Goal: Task Accomplishment & Management: Use online tool/utility

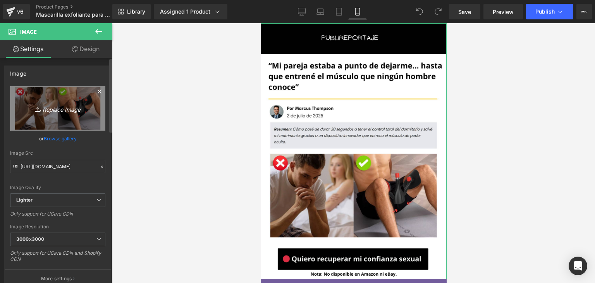
click at [64, 103] on icon "Replace Image" at bounding box center [58, 108] width 62 height 10
type input "C:\fakepath\PARCHES (3).png"
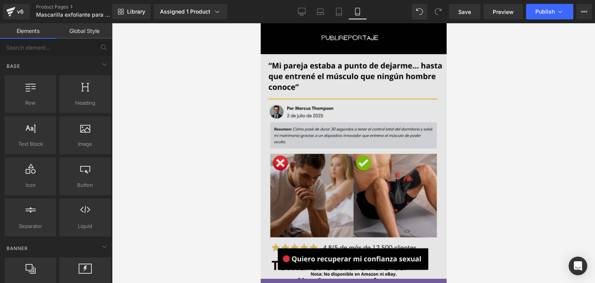
drag, startPoint x: 745, startPoint y: 165, endPoint x: 382, endPoint y: 231, distance: 368.6
click at [382, 205] on img at bounding box center [353, 195] width 186 height 344
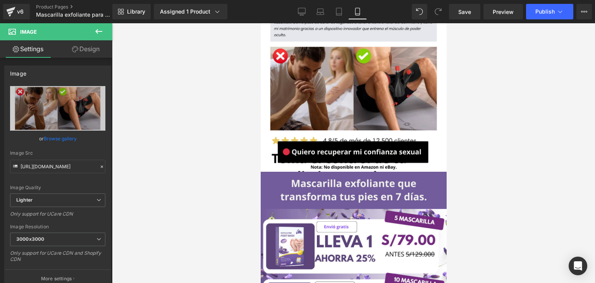
scroll to position [117, 0]
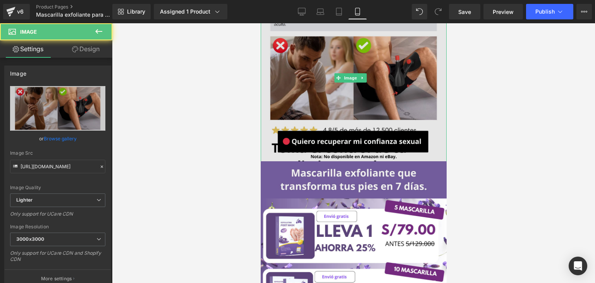
click at [434, 92] on img at bounding box center [353, 78] width 186 height 344
click at [416, 82] on img at bounding box center [353, 78] width 186 height 344
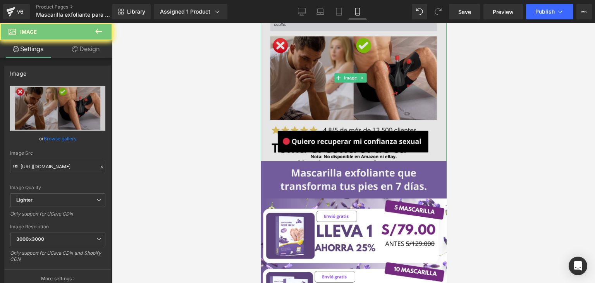
click at [416, 82] on img at bounding box center [353, 78] width 186 height 344
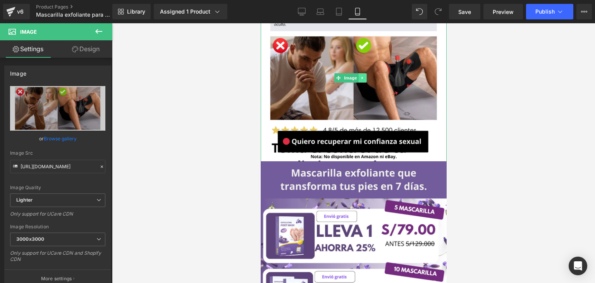
click at [360, 76] on icon at bounding box center [362, 78] width 4 height 5
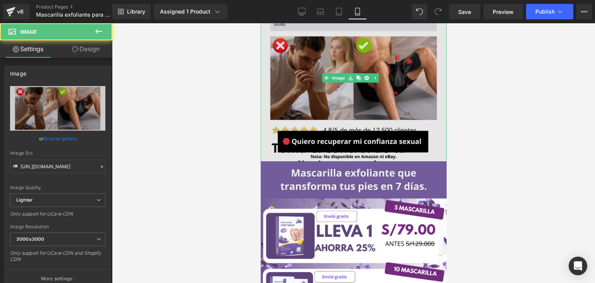
click at [302, 77] on img at bounding box center [353, 78] width 186 height 344
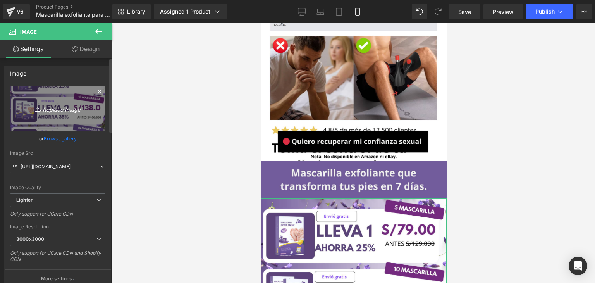
click at [77, 111] on icon "Replace Image" at bounding box center [58, 108] width 62 height 10
type input "C:\fakepath\PARCHES (4).png"
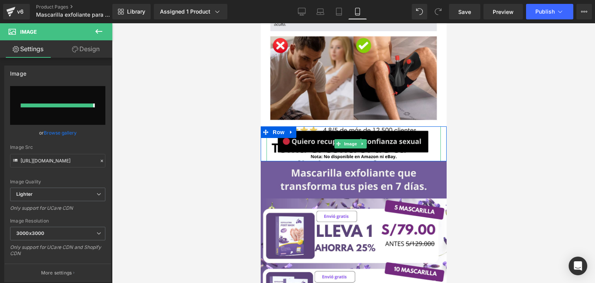
type input "[URL][DOMAIN_NAME]"
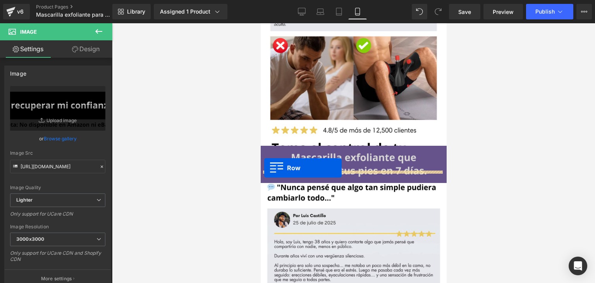
drag, startPoint x: 266, startPoint y: 121, endPoint x: 264, endPoint y: 166, distance: 45.0
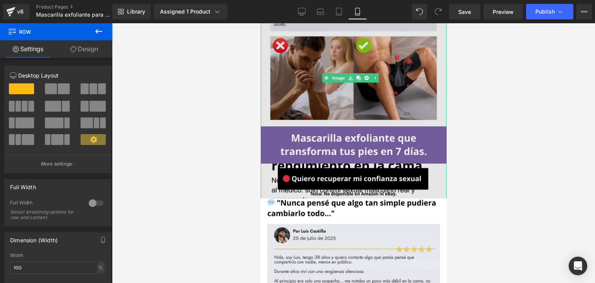
click at [385, 97] on img at bounding box center [353, 78] width 186 height 344
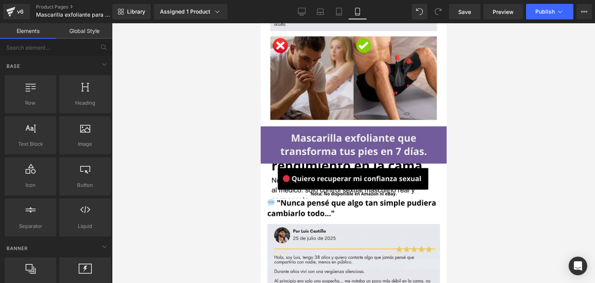
click at [513, 145] on div at bounding box center [353, 153] width 483 height 260
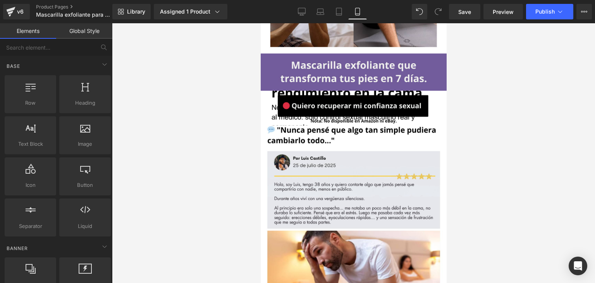
scroll to position [183, 0]
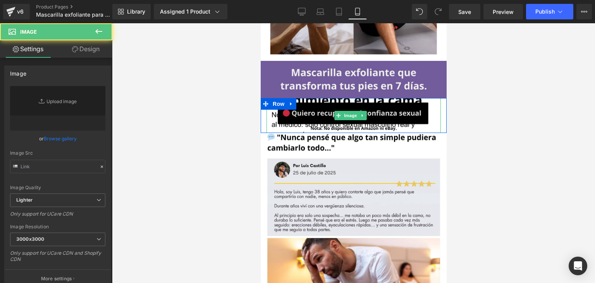
click at [270, 105] on img at bounding box center [353, 115] width 174 height 35
type input "[URL][DOMAIN_NAME]"
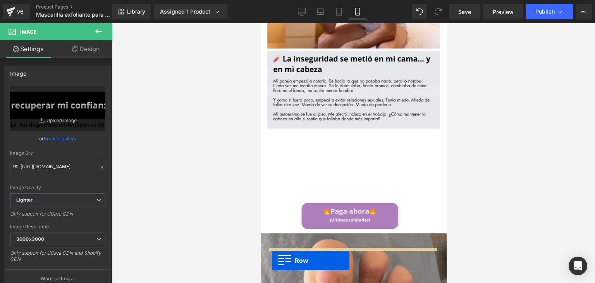
scroll to position [508, 0]
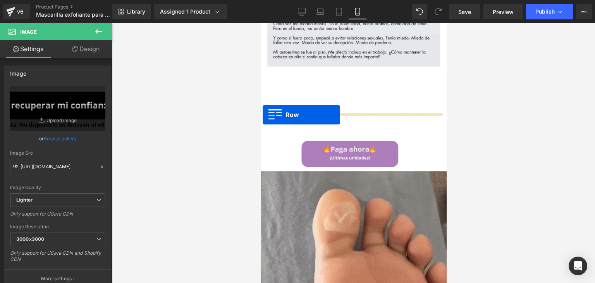
drag, startPoint x: 267, startPoint y: 92, endPoint x: 262, endPoint y: 115, distance: 23.0
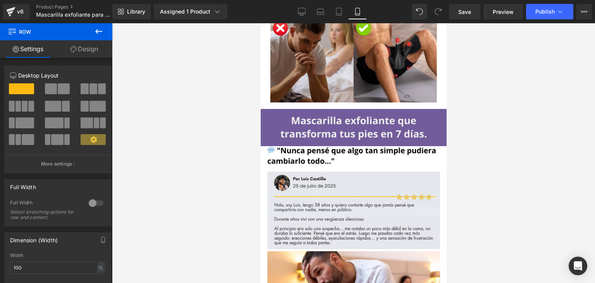
scroll to position [127, 0]
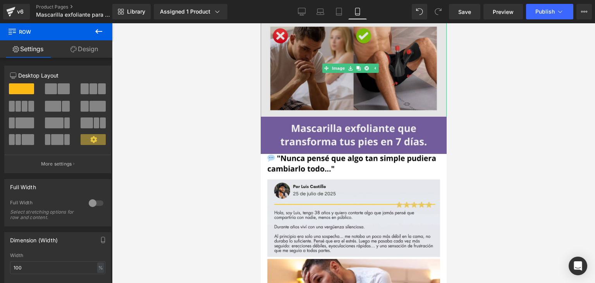
click at [268, 92] on img at bounding box center [353, 68] width 186 height 344
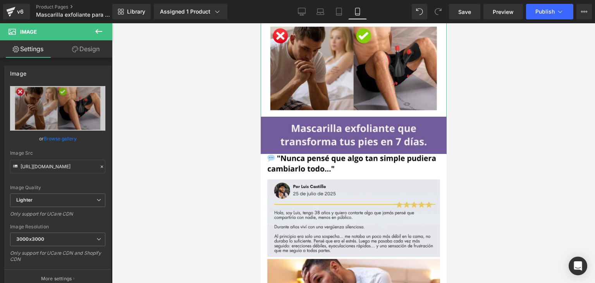
click at [70, 47] on link "Design" at bounding box center [86, 48] width 56 height 17
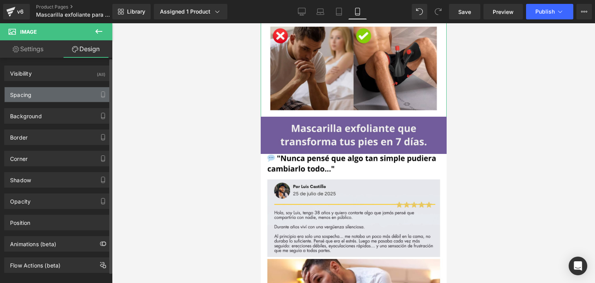
type input "0"
type input "-320"
type input "0"
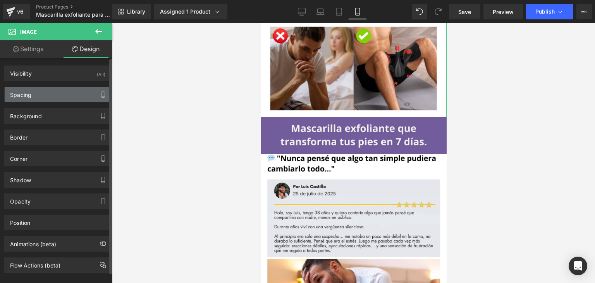
type input "0"
click at [69, 95] on div "Spacing" at bounding box center [58, 94] width 106 height 15
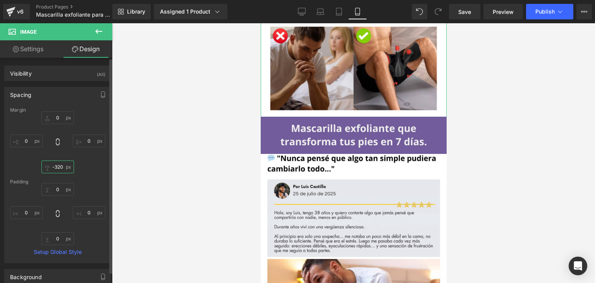
click at [62, 166] on input "-320" at bounding box center [57, 166] width 33 height 13
click at [58, 166] on input "-320" at bounding box center [57, 166] width 33 height 13
click at [56, 166] on input "-320" at bounding box center [57, 166] width 33 height 13
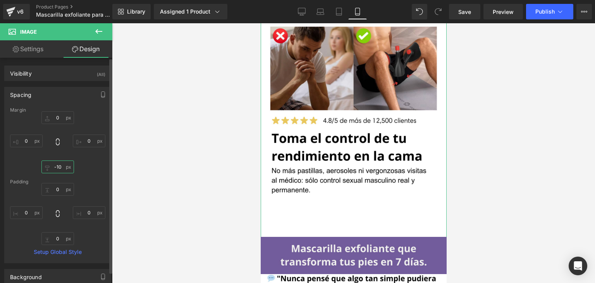
type input "-100"
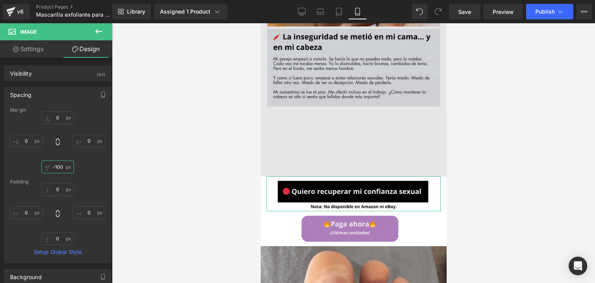
scroll to position [538, 0]
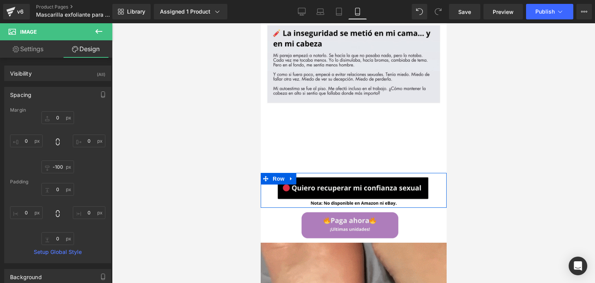
click at [261, 173] on span at bounding box center [265, 179] width 10 height 12
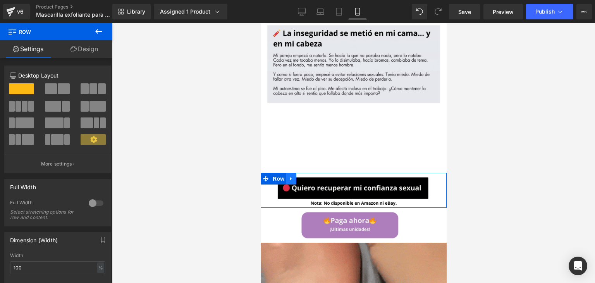
click at [291, 177] on icon at bounding box center [291, 178] width 2 height 3
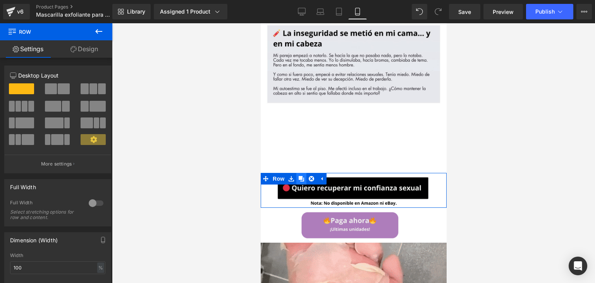
click at [301, 176] on icon at bounding box center [300, 178] width 5 height 5
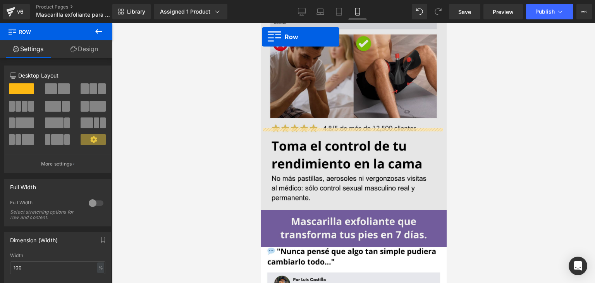
scroll to position [96, 0]
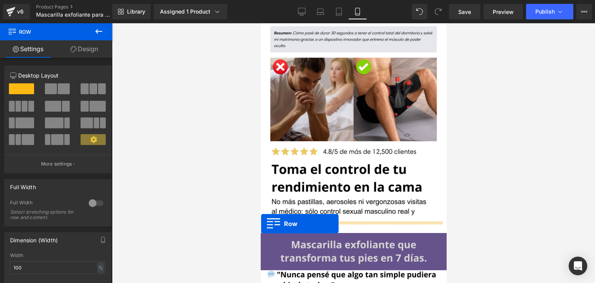
drag, startPoint x: 267, startPoint y: 157, endPoint x: 261, endPoint y: 224, distance: 66.5
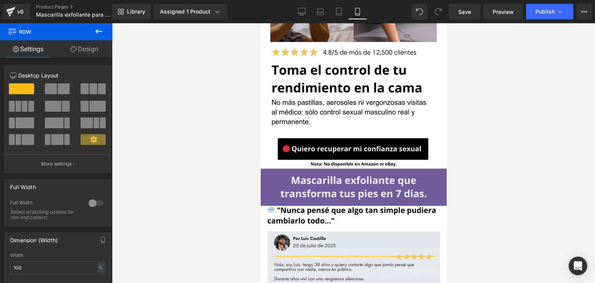
scroll to position [199, 0]
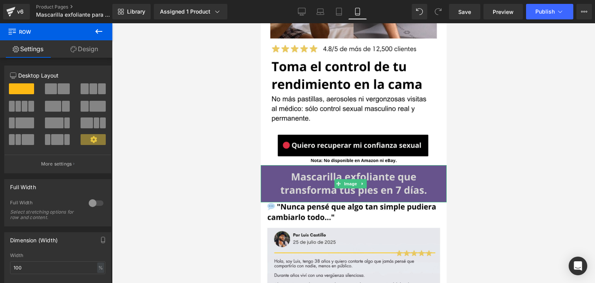
click at [417, 168] on img at bounding box center [353, 183] width 186 height 37
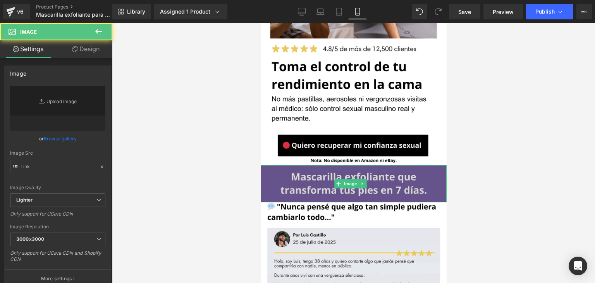
type input "[URL][DOMAIN_NAME]"
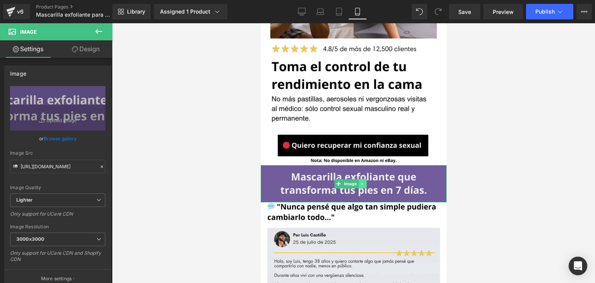
click at [363, 179] on link at bounding box center [362, 183] width 8 height 9
click at [365, 181] on icon at bounding box center [366, 183] width 4 height 5
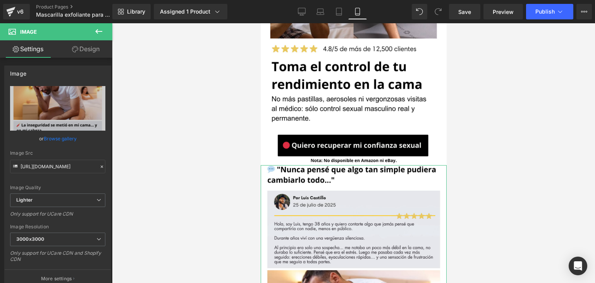
click at [72, 47] on icon at bounding box center [75, 49] width 6 height 6
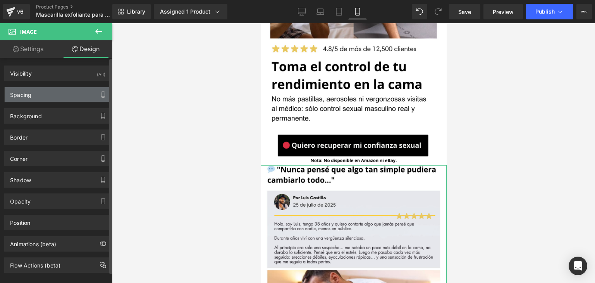
type input "0"
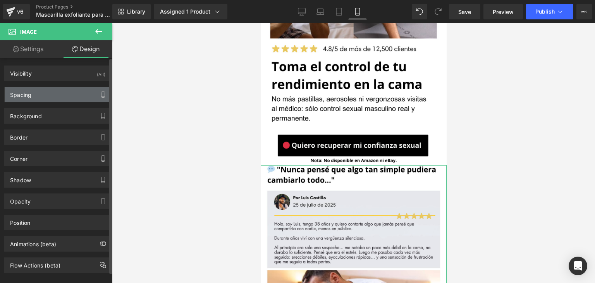
type input "0"
click at [65, 96] on div "Spacing" at bounding box center [58, 94] width 106 height 15
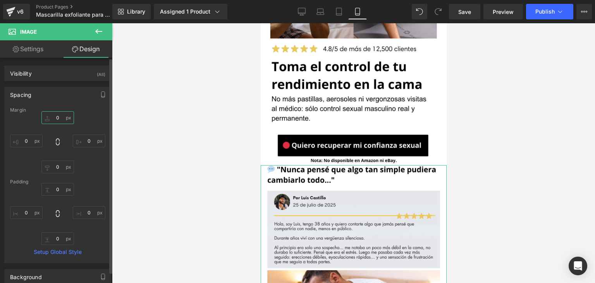
click at [59, 120] on input "0" at bounding box center [57, 117] width 33 height 13
type input "2"
type input "10"
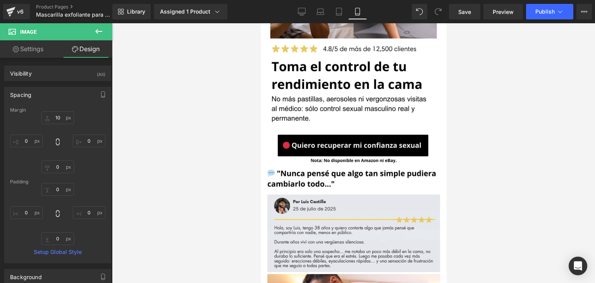
click at [468, 152] on div at bounding box center [353, 153] width 483 height 260
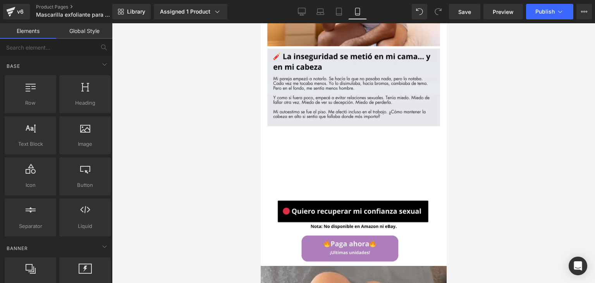
scroll to position [520, 0]
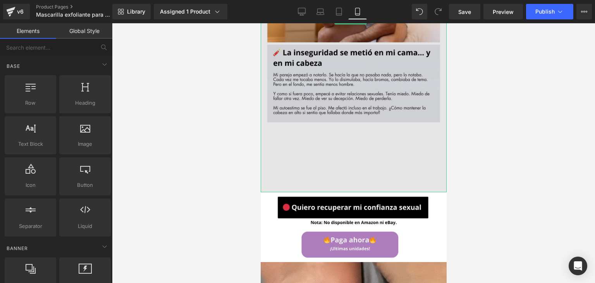
click at [323, 143] on img at bounding box center [353, 20] width 186 height 344
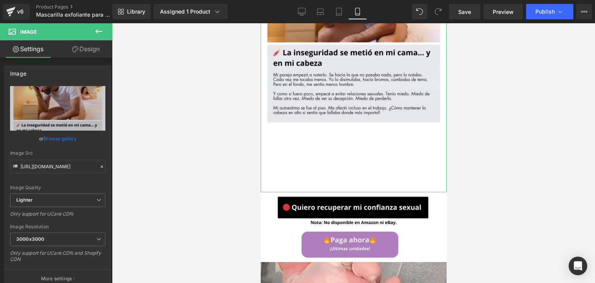
click at [93, 47] on link "Design" at bounding box center [86, 48] width 56 height 17
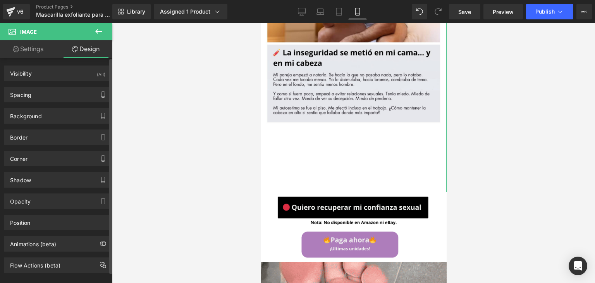
type input "10"
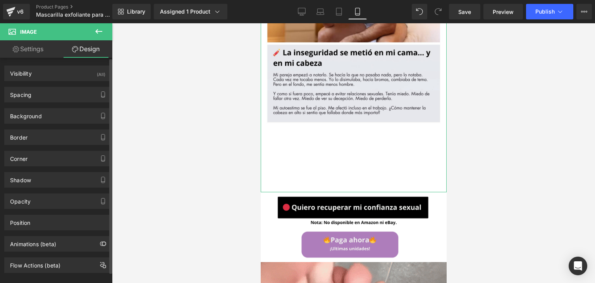
type input "0"
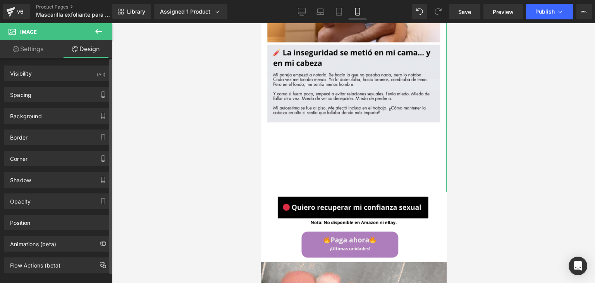
type input "0"
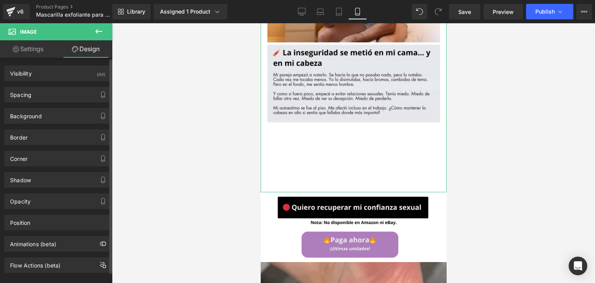
type input "0"
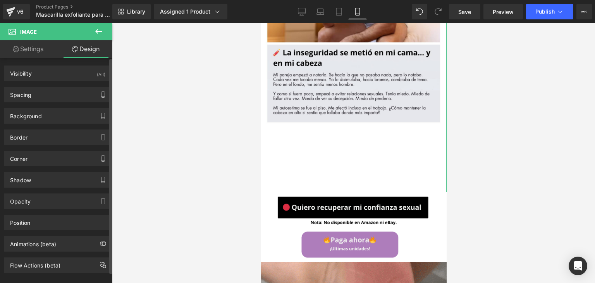
type input "0"
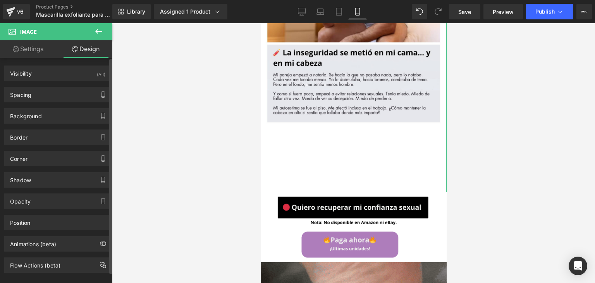
type input "0"
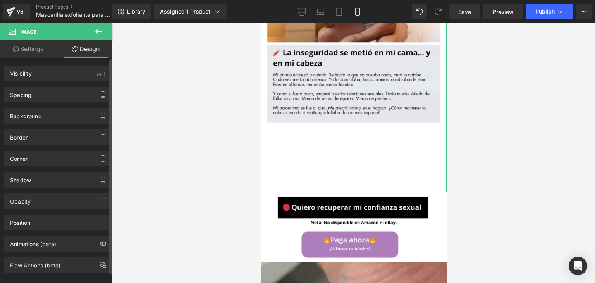
type input "0"
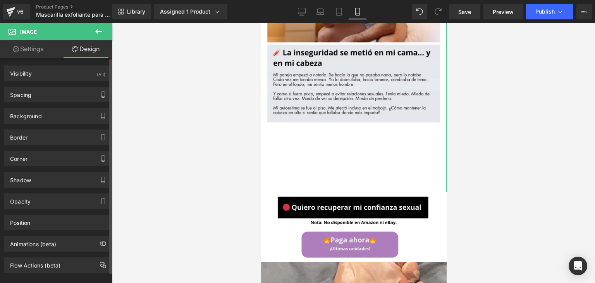
type input "0"
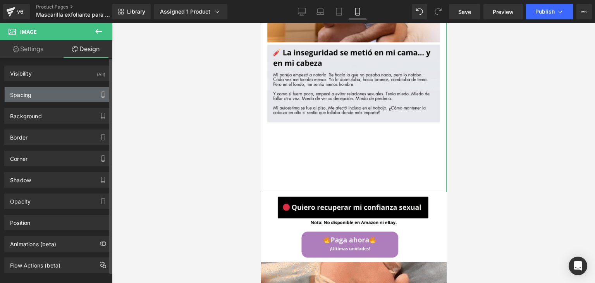
click at [63, 91] on div "Spacing" at bounding box center [58, 94] width 106 height 15
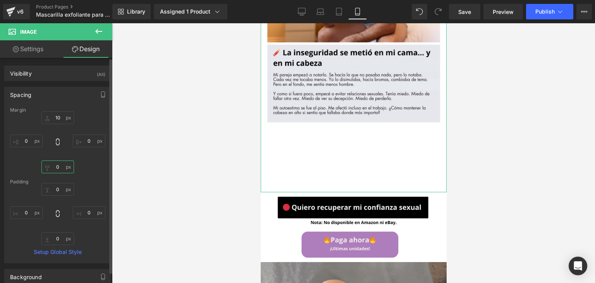
click at [59, 169] on input "0" at bounding box center [57, 166] width 33 height 13
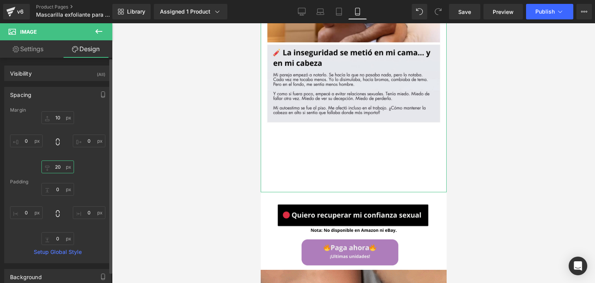
type input "2"
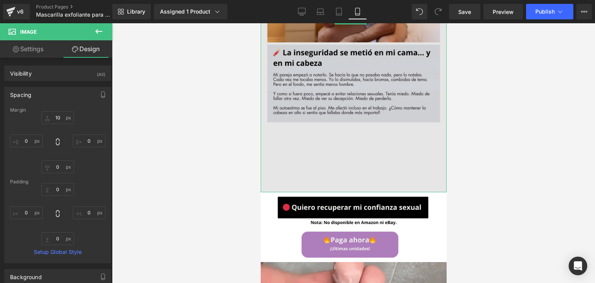
click at [323, 95] on img at bounding box center [353, 20] width 186 height 344
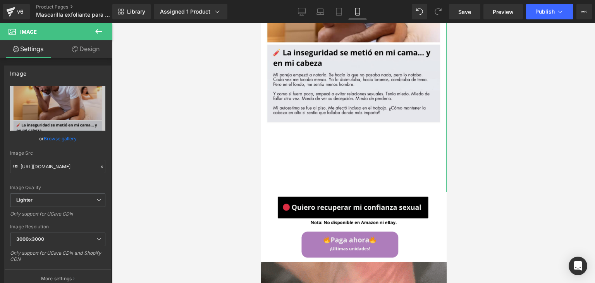
click at [76, 50] on icon at bounding box center [75, 49] width 6 height 6
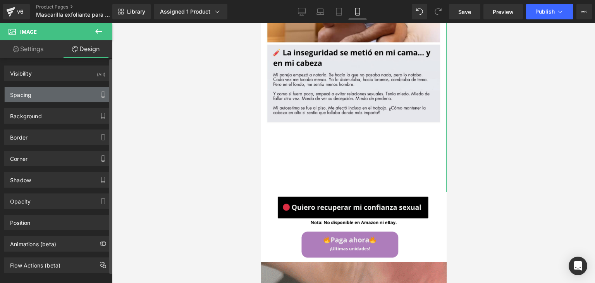
click at [56, 99] on div "Spacing" at bounding box center [58, 94] width 106 height 15
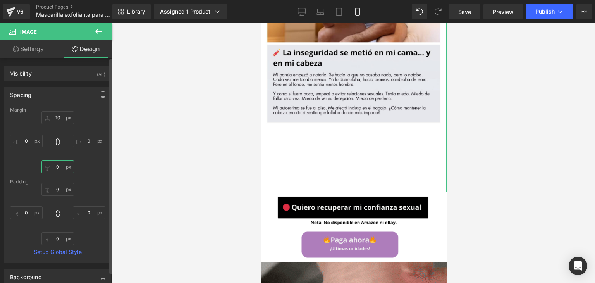
click at [60, 168] on input "0" at bounding box center [57, 166] width 33 height 13
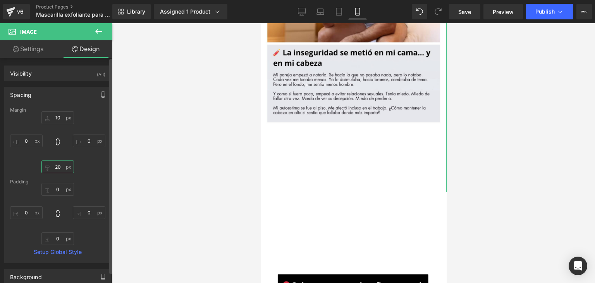
type input "2"
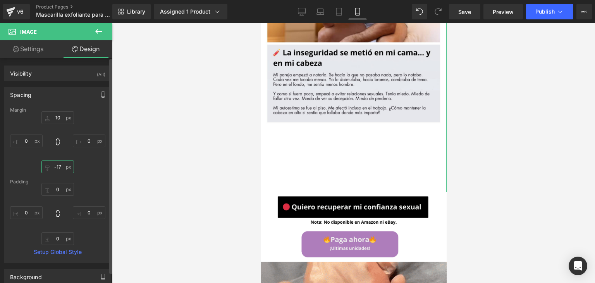
type input "-170"
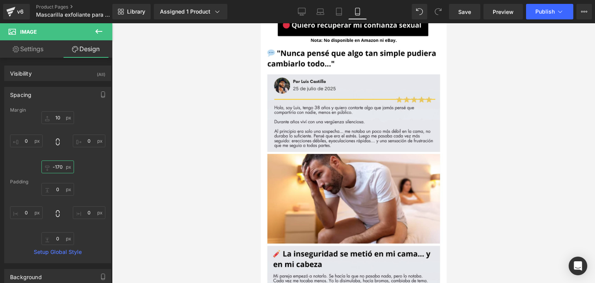
scroll to position [260, 0]
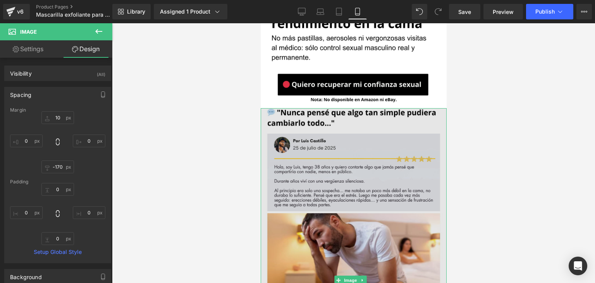
click at [391, 139] on img at bounding box center [353, 280] width 186 height 344
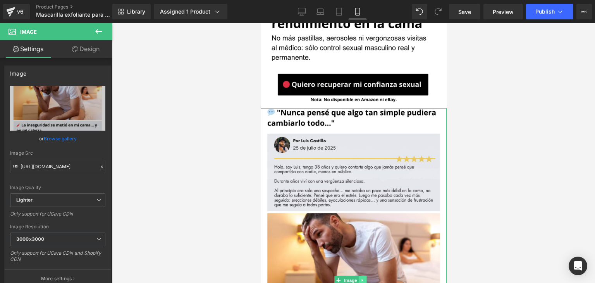
click at [360, 278] on icon at bounding box center [362, 280] width 4 height 5
click at [358, 278] on icon at bounding box center [358, 280] width 4 height 4
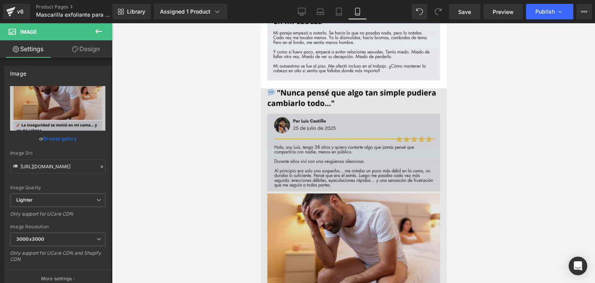
scroll to position [573, 0]
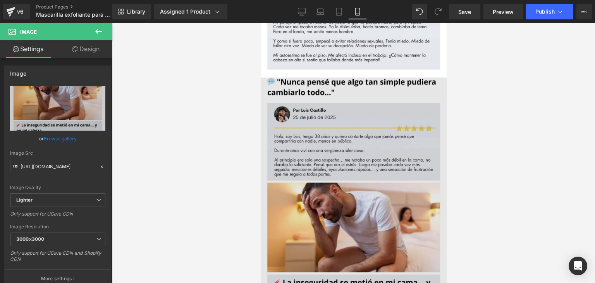
click at [354, 96] on img at bounding box center [353, 249] width 186 height 344
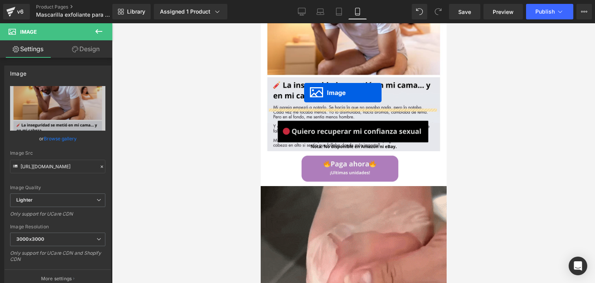
scroll to position [472, 0]
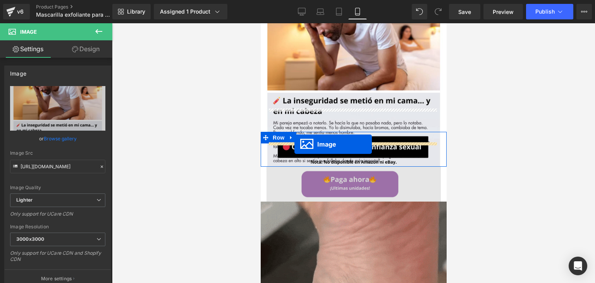
drag, startPoint x: 337, startPoint y: 217, endPoint x: 294, endPoint y: 144, distance: 84.1
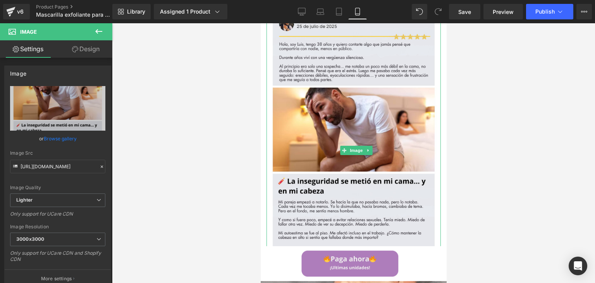
scroll to position [712, 0]
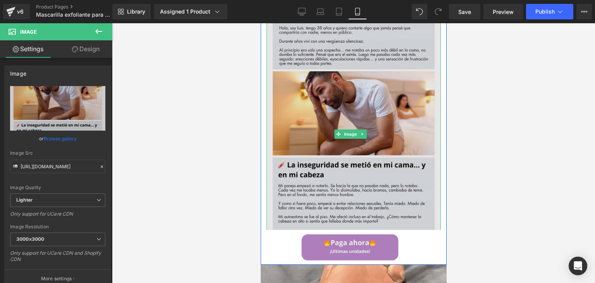
click at [374, 75] on img at bounding box center [353, 134] width 174 height 323
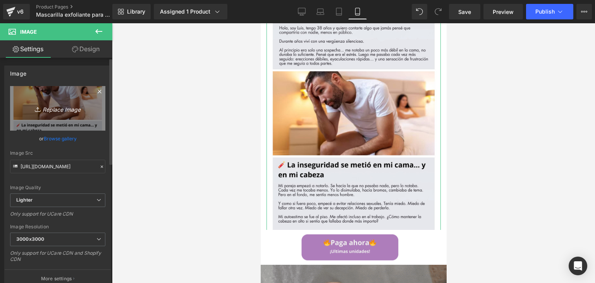
click at [68, 105] on icon "Replace Image" at bounding box center [58, 108] width 62 height 10
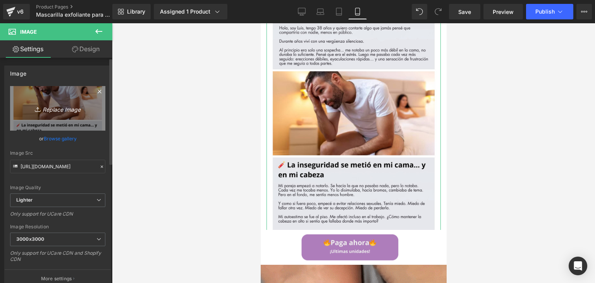
type input "C:\fakepath\PARCHES (5).png"
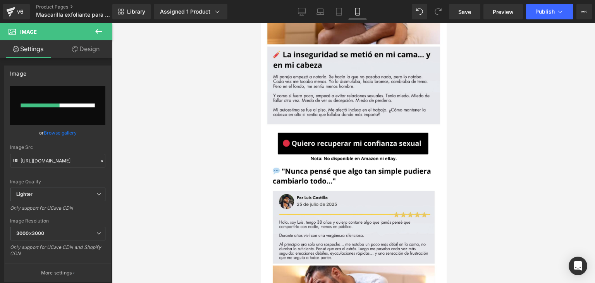
scroll to position [514, 0]
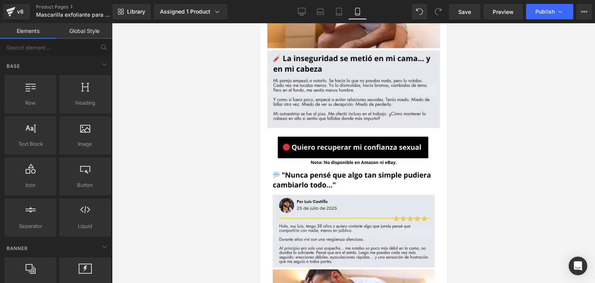
click at [446, 77] on div at bounding box center [353, 153] width 483 height 260
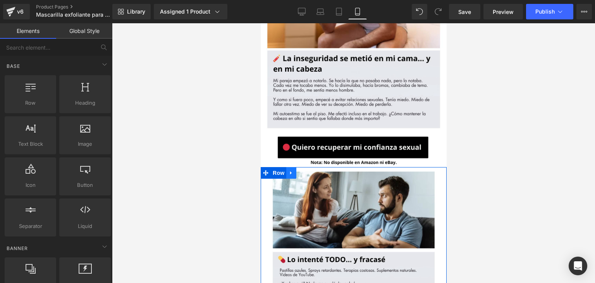
click at [293, 170] on icon at bounding box center [290, 173] width 5 height 6
click at [263, 170] on icon at bounding box center [265, 173] width 5 height 6
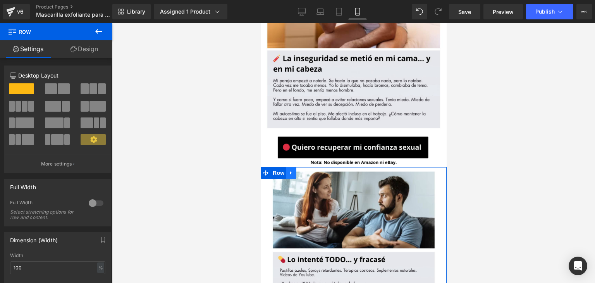
click at [289, 170] on icon at bounding box center [290, 173] width 5 height 6
click at [310, 170] on icon at bounding box center [310, 172] width 5 height 5
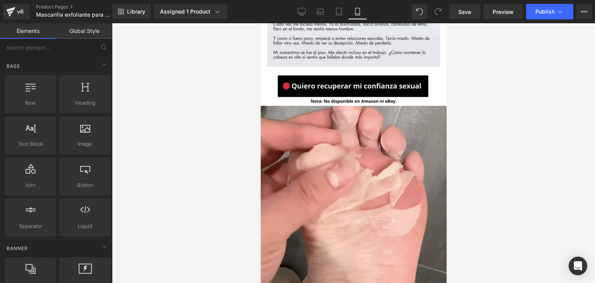
scroll to position [579, 0]
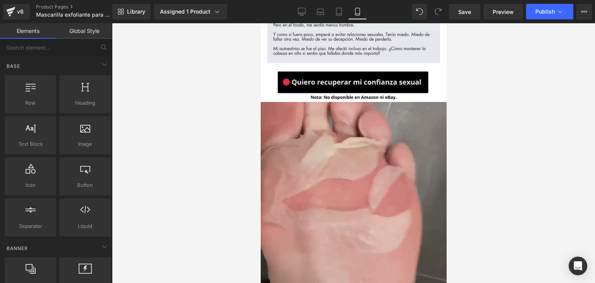
click at [390, 123] on img at bounding box center [353, 195] width 186 height 186
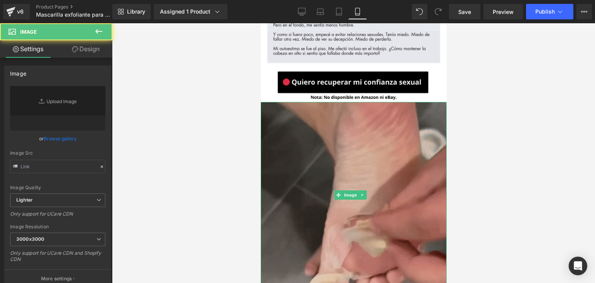
type input "[URL][DOMAIN_NAME]"
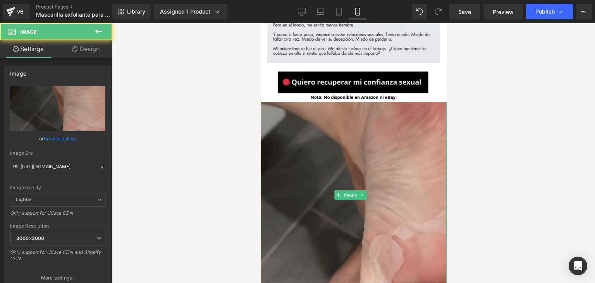
click at [365, 162] on img at bounding box center [353, 195] width 186 height 186
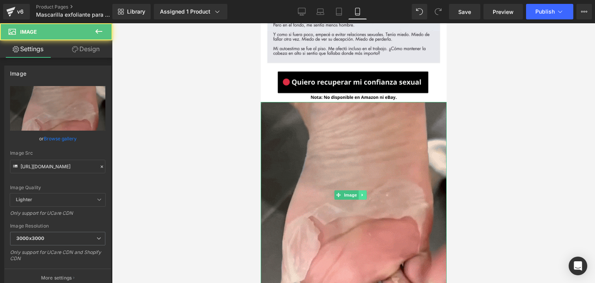
click at [361, 193] on icon at bounding box center [361, 194] width 1 height 3
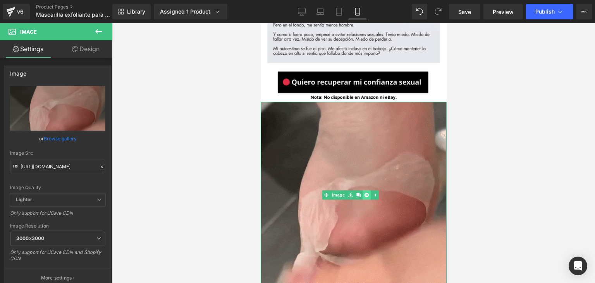
click at [365, 193] on icon at bounding box center [366, 195] width 4 height 4
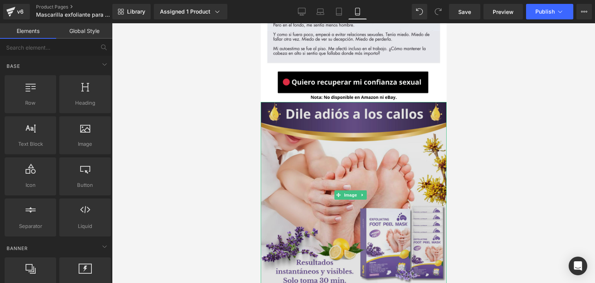
click at [349, 126] on img at bounding box center [353, 195] width 186 height 186
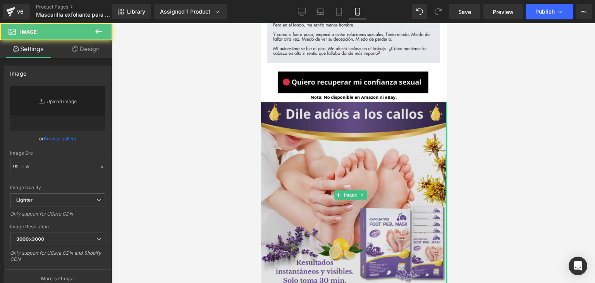
type input "[URL][DOMAIN_NAME]"
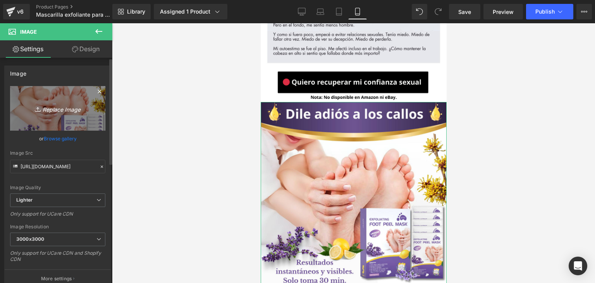
click at [68, 109] on icon "Replace Image" at bounding box center [58, 108] width 62 height 10
type input "C:\fakepath\PARCHES (5).png"
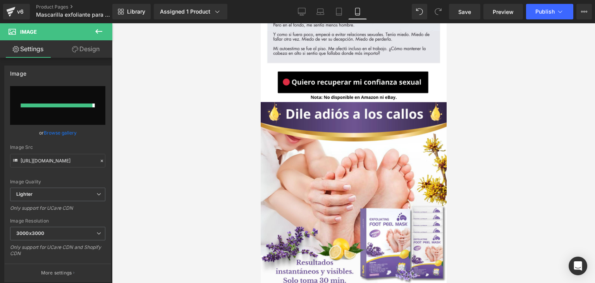
type input "[URL][DOMAIN_NAME]"
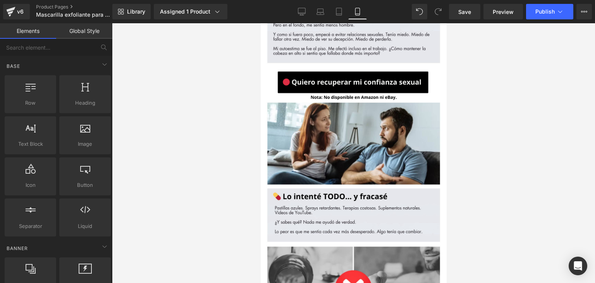
drag, startPoint x: 707, startPoint y: 115, endPoint x: 446, endPoint y: 95, distance: 261.9
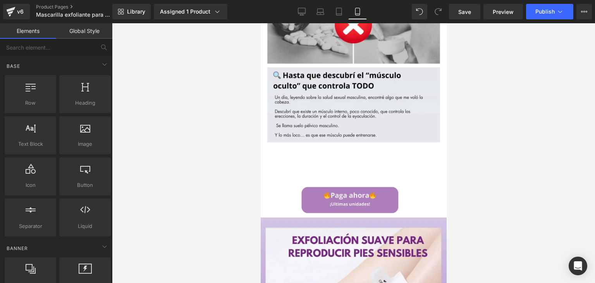
scroll to position [857, 0]
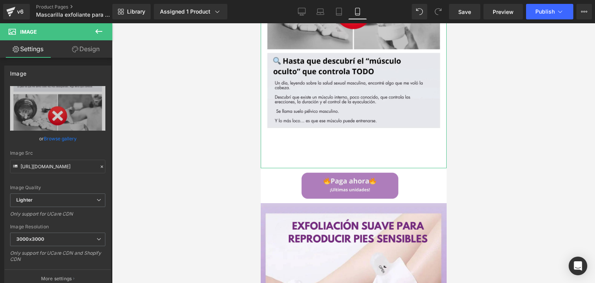
click at [85, 45] on link "Design" at bounding box center [86, 48] width 56 height 17
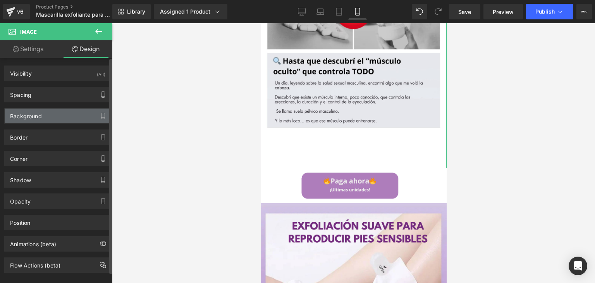
type input "0"
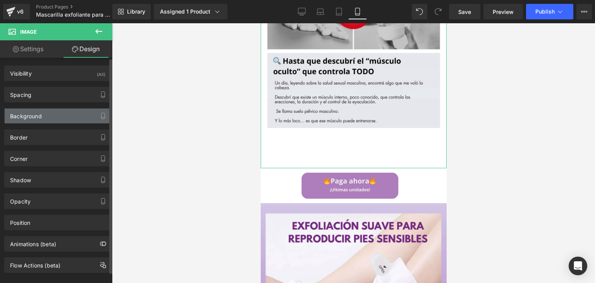
type input "0"
type input "transparent"
type input "0"
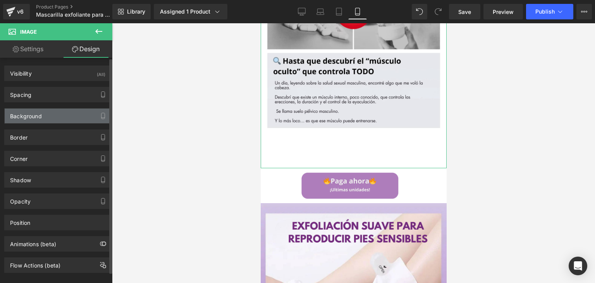
click at [63, 112] on div "Background" at bounding box center [58, 115] width 106 height 15
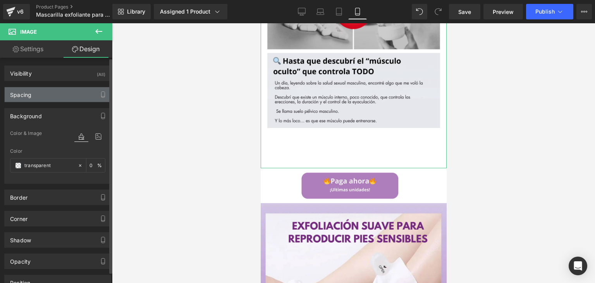
click at [62, 98] on div "Spacing" at bounding box center [58, 94] width 106 height 15
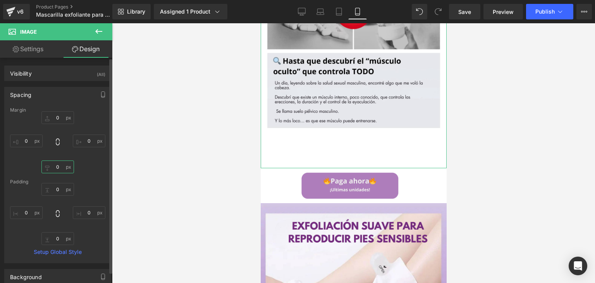
click at [58, 169] on input "0" at bounding box center [57, 166] width 33 height 13
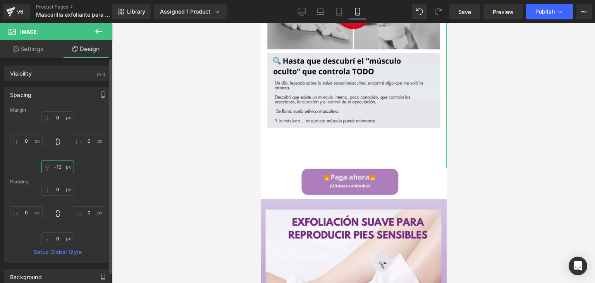
type input "-100"
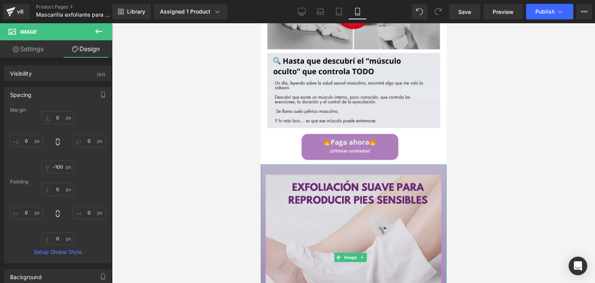
click at [318, 164] on img at bounding box center [353, 257] width 186 height 186
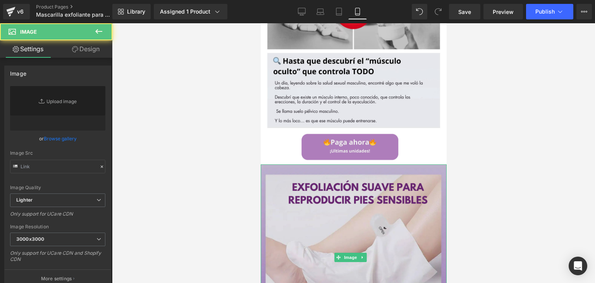
type input "[URL][DOMAIN_NAME]"
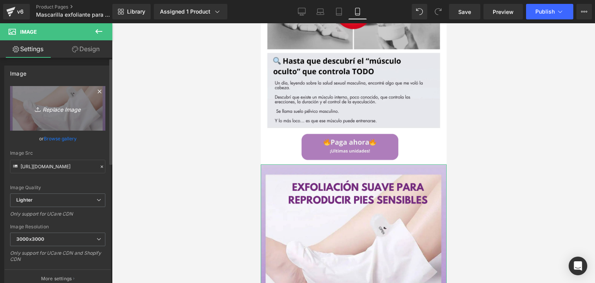
click at [70, 106] on icon "Replace Image" at bounding box center [58, 108] width 62 height 10
type input "C:\fakepath\PARCHES (6).png"
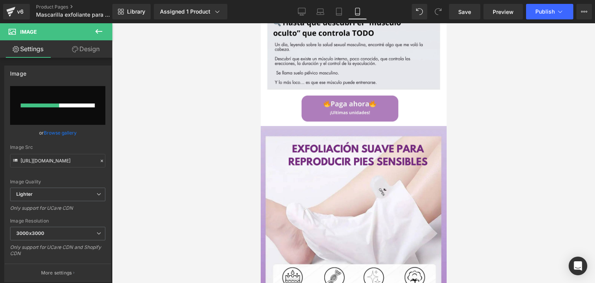
scroll to position [889, 0]
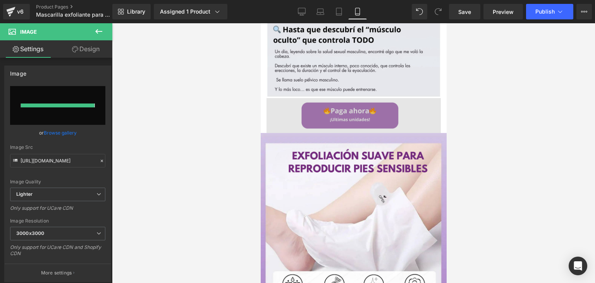
type input "[URL][DOMAIN_NAME]"
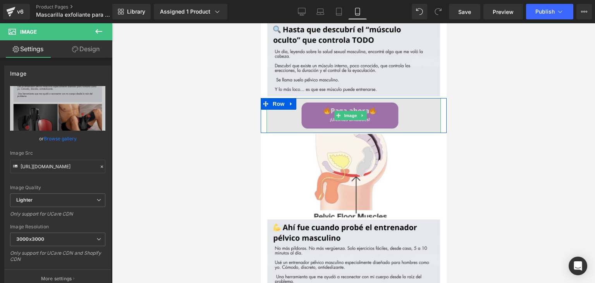
click at [283, 98] on img at bounding box center [353, 115] width 174 height 35
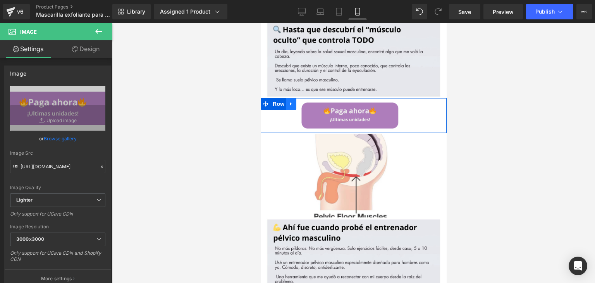
click at [292, 101] on icon at bounding box center [290, 104] width 5 height 6
click at [310, 101] on icon at bounding box center [310, 103] width 5 height 5
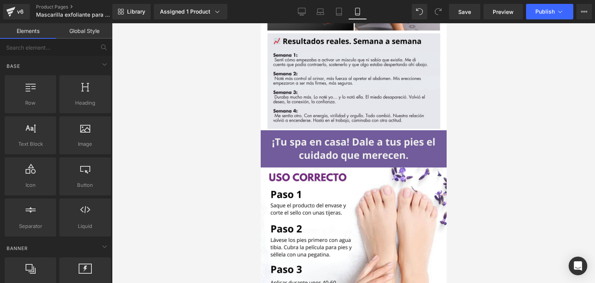
scroll to position [1212, 0]
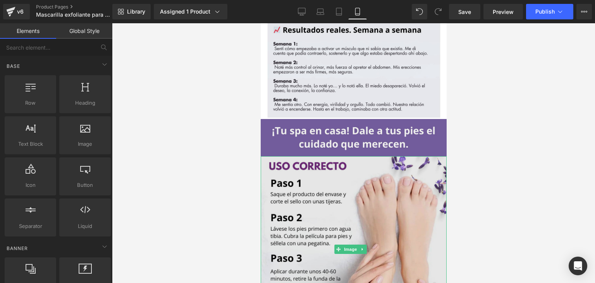
click at [349, 156] on img at bounding box center [353, 249] width 186 height 186
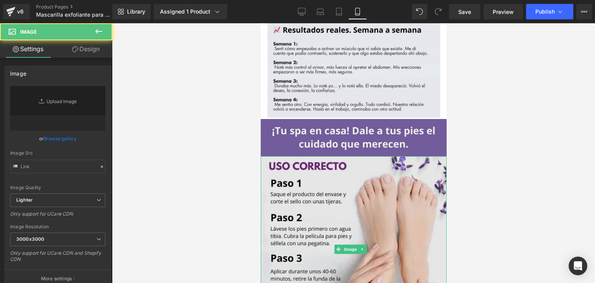
type input "[URL][DOMAIN_NAME]"
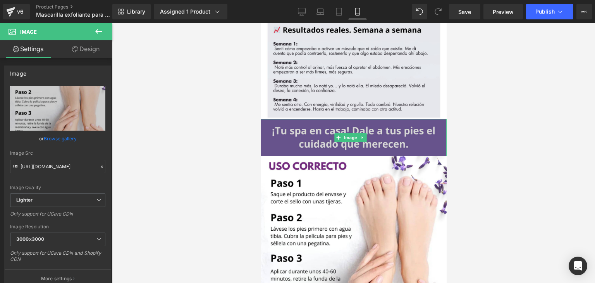
click at [280, 119] on img at bounding box center [353, 137] width 186 height 37
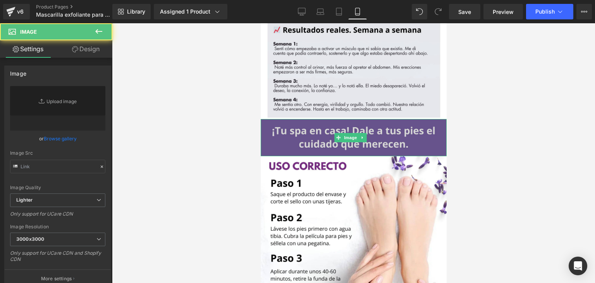
type input "[URL][DOMAIN_NAME]"
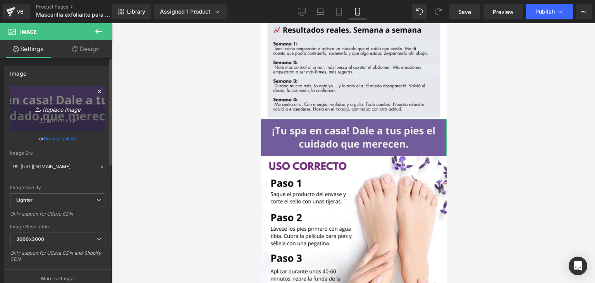
click at [74, 109] on icon "Replace Image" at bounding box center [58, 108] width 62 height 10
type input "C:\fakepath\PARCHES (7).png"
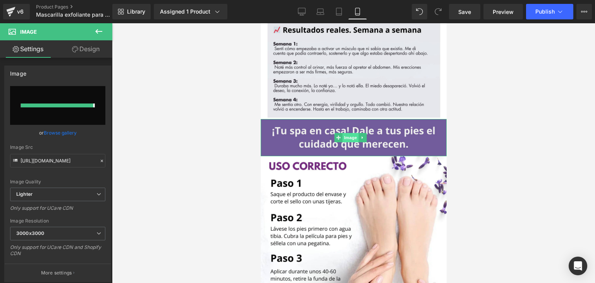
type input "[URL][DOMAIN_NAME]"
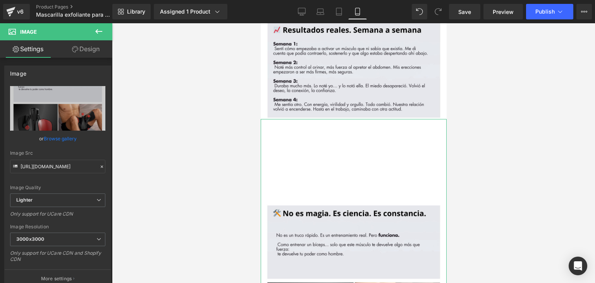
click at [88, 57] on link "Design" at bounding box center [86, 48] width 56 height 17
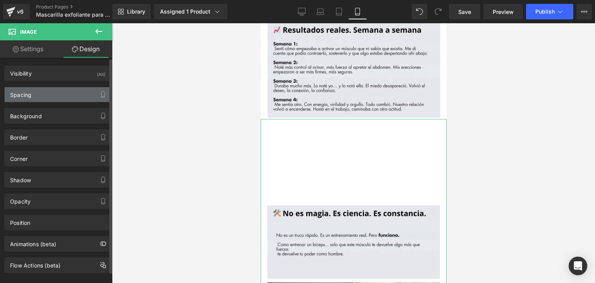
click at [83, 98] on div "Spacing" at bounding box center [58, 94] width 106 height 15
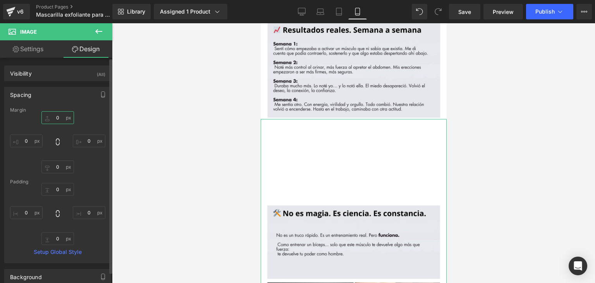
click at [60, 121] on input "0" at bounding box center [57, 117] width 33 height 13
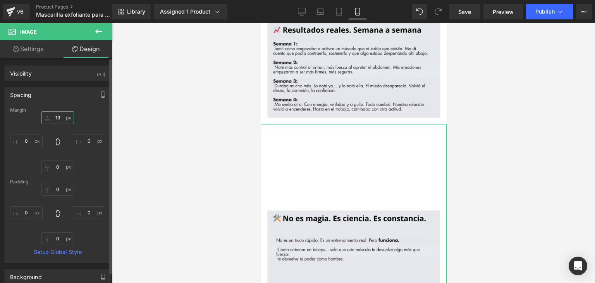
type input "1"
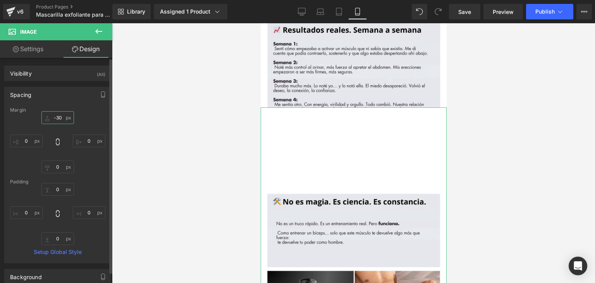
type input "-300"
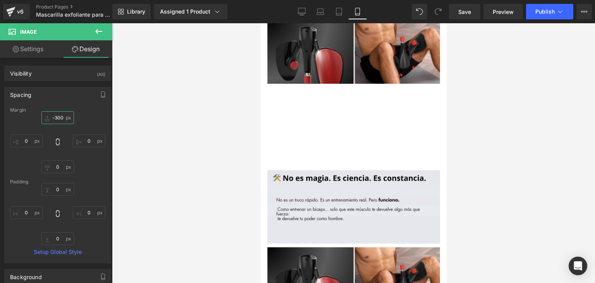
scroll to position [1103, 0]
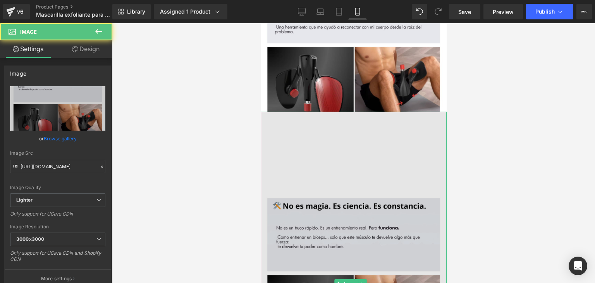
click at [399, 119] on img at bounding box center [353, 284] width 186 height 344
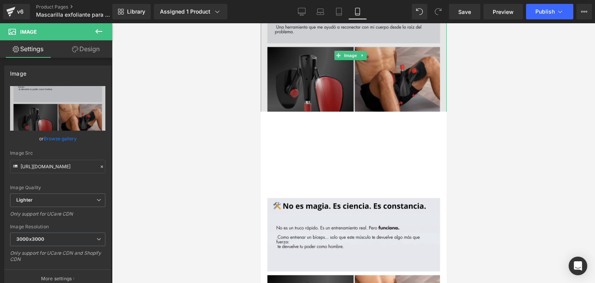
click at [386, 51] on img at bounding box center [353, 55] width 186 height 344
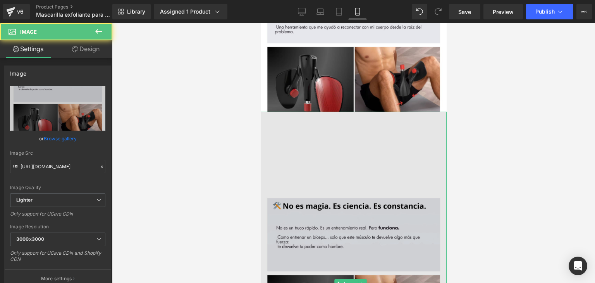
click at [375, 112] on img at bounding box center [353, 284] width 186 height 344
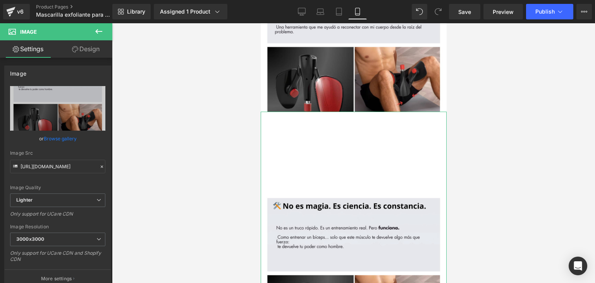
click at [85, 48] on link "Design" at bounding box center [86, 48] width 56 height 17
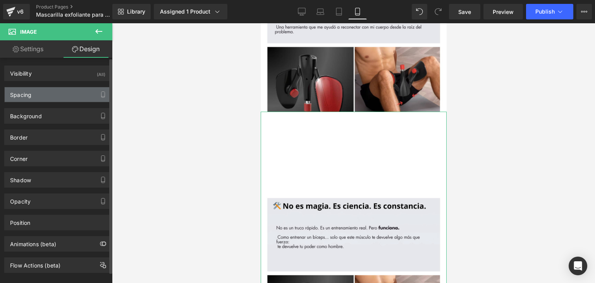
type input "-300"
type input "0"
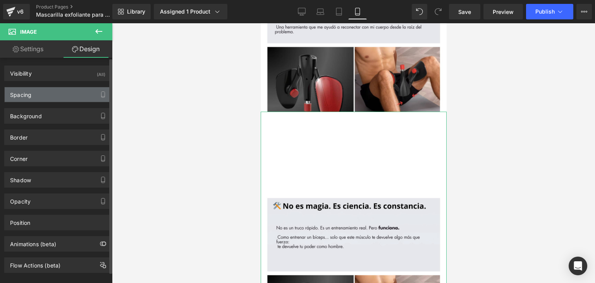
type input "0"
click at [76, 98] on div "Spacing" at bounding box center [58, 94] width 106 height 15
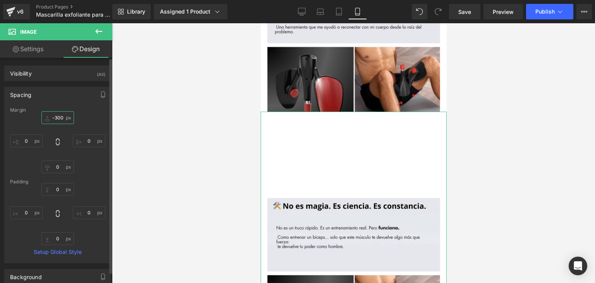
click at [56, 120] on input "-300" at bounding box center [57, 117] width 33 height 13
type input "-00"
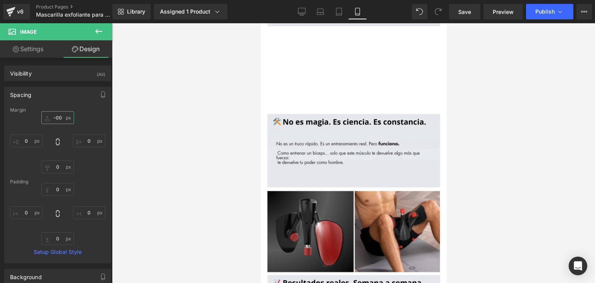
scroll to position [1316, 0]
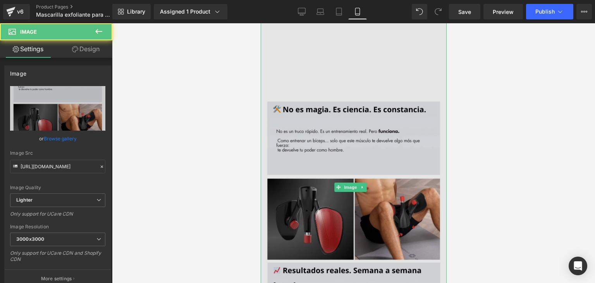
click at [398, 131] on img at bounding box center [353, 187] width 186 height 344
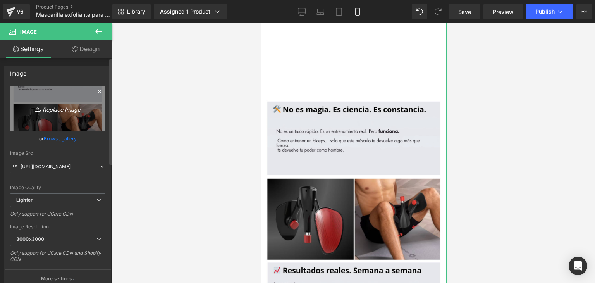
click at [74, 111] on icon "Replace Image" at bounding box center [58, 108] width 62 height 10
type input "C:\fakepath\PARCHES (8).png"
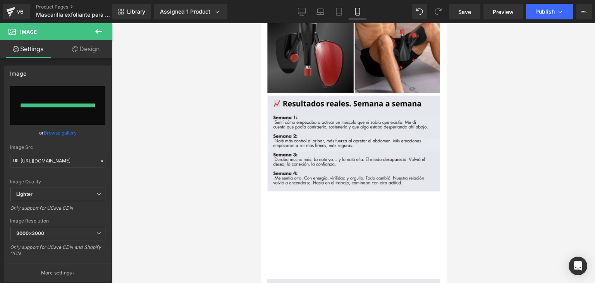
type input "[URL][DOMAIN_NAME]"
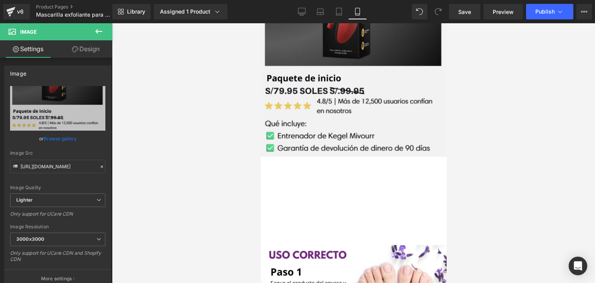
scroll to position [1438, 0]
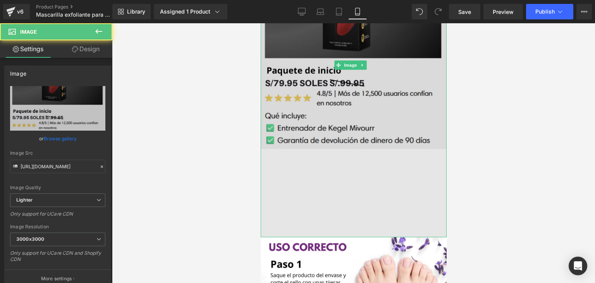
click at [388, 79] on img at bounding box center [353, 65] width 186 height 344
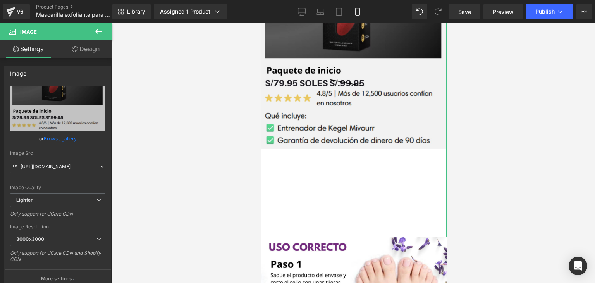
click at [89, 45] on link "Design" at bounding box center [86, 48] width 56 height 17
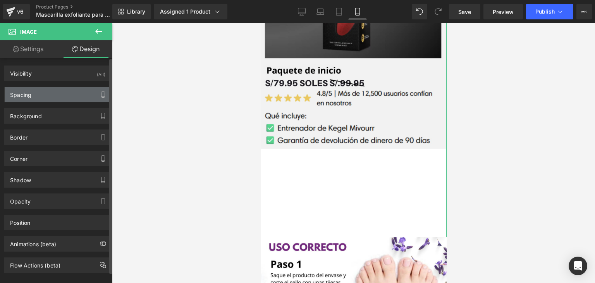
click at [60, 98] on div "Spacing" at bounding box center [58, 94] width 106 height 15
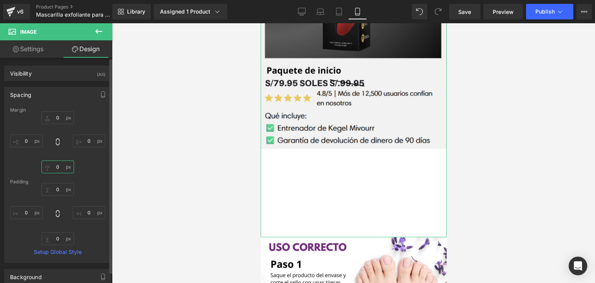
click at [59, 172] on input "0" at bounding box center [57, 166] width 33 height 13
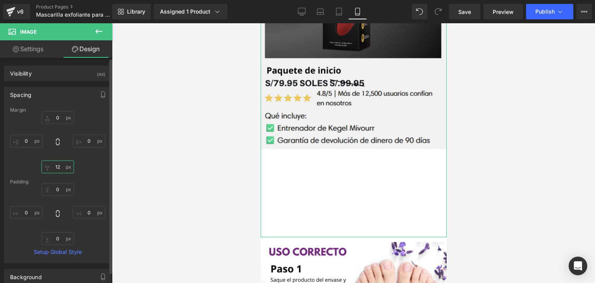
type input "1"
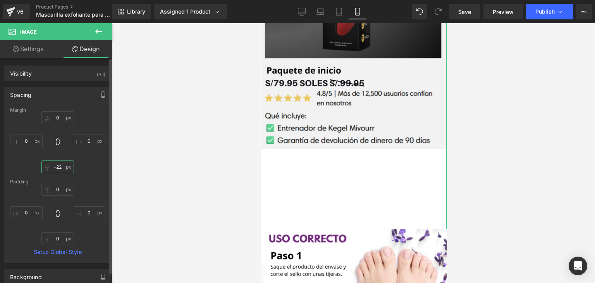
type input "-225"
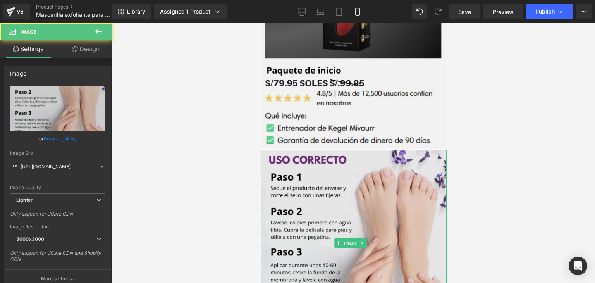
click at [296, 150] on img at bounding box center [353, 243] width 186 height 186
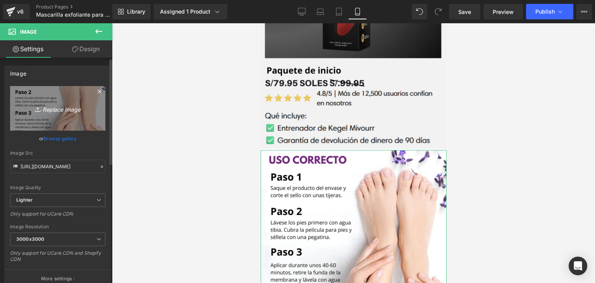
click at [49, 109] on icon "Replace Image" at bounding box center [58, 108] width 62 height 10
type input "C:\fakepath\PARCHES (9).png"
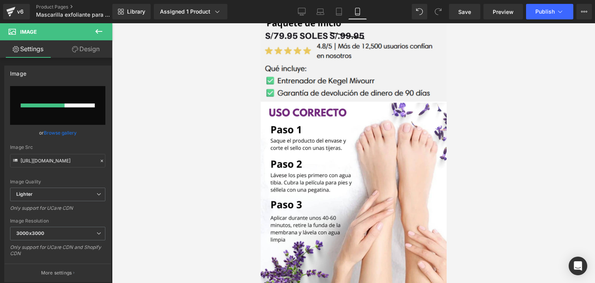
scroll to position [1494, 0]
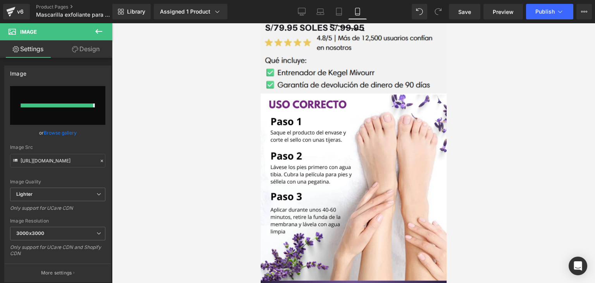
type input "[URL][DOMAIN_NAME]"
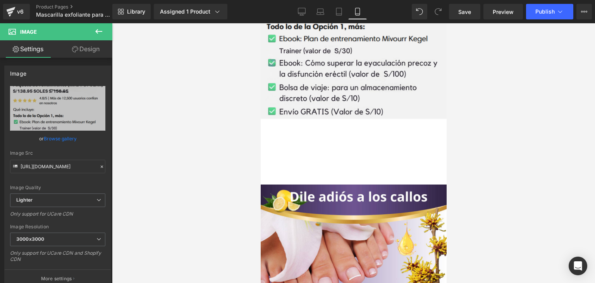
scroll to position [1752, 0]
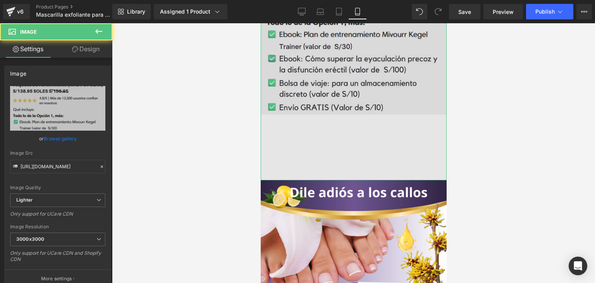
click at [374, 79] on img at bounding box center [353, 8] width 186 height 344
click at [282, 87] on img at bounding box center [353, 8] width 186 height 344
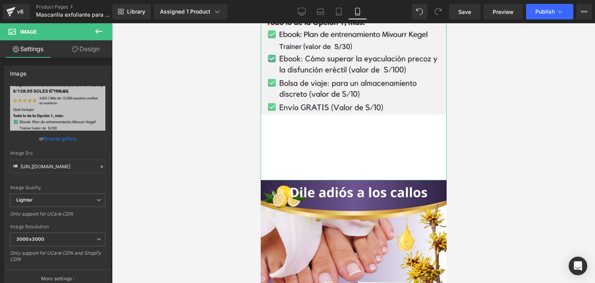
click at [85, 47] on link "Design" at bounding box center [86, 48] width 56 height 17
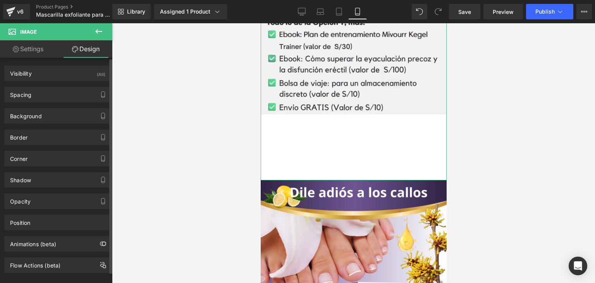
type input "0"
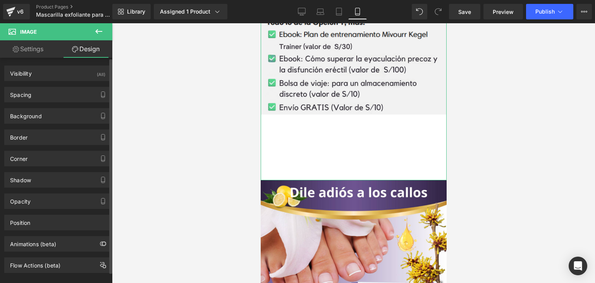
type input "0"
click at [55, 93] on div "Spacing" at bounding box center [58, 94] width 106 height 15
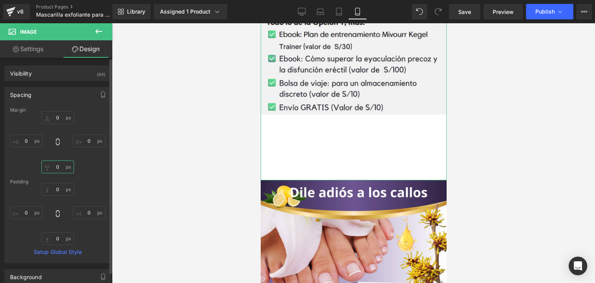
click at [57, 167] on input "0" at bounding box center [57, 166] width 33 height 13
type input "-160"
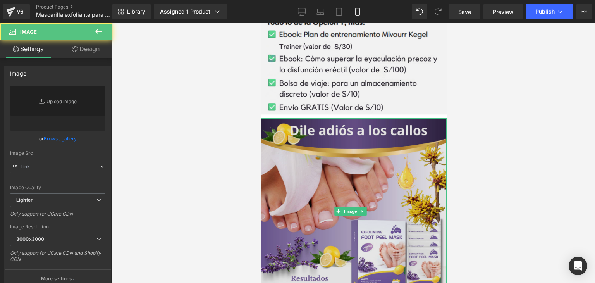
type input "[URL][DOMAIN_NAME]"
click at [291, 118] on img at bounding box center [353, 211] width 186 height 186
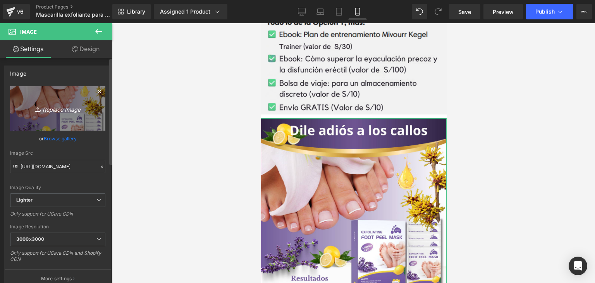
click at [57, 107] on icon "Replace Image" at bounding box center [58, 108] width 62 height 10
type input "C:\fakepath\PARCHES (10).png"
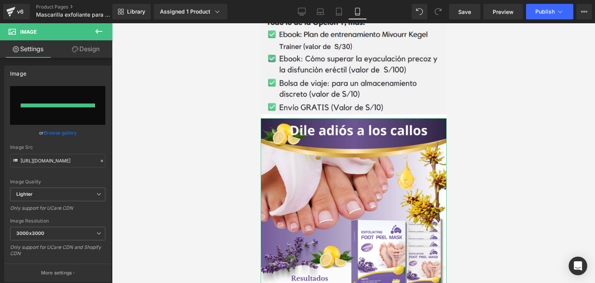
type input "[URL][DOMAIN_NAME]"
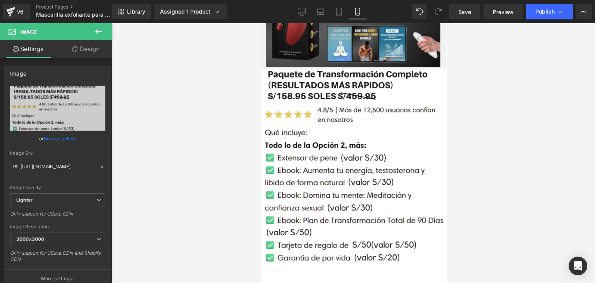
scroll to position [1938, 0]
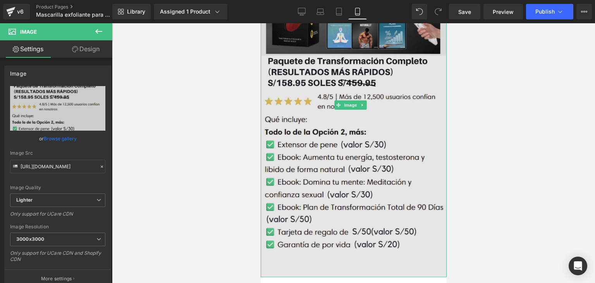
click at [355, 129] on img at bounding box center [353, 105] width 186 height 344
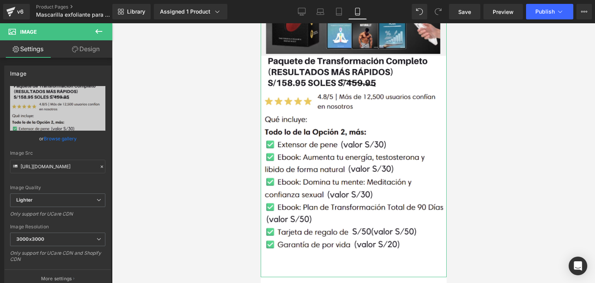
click at [92, 52] on link "Design" at bounding box center [86, 48] width 56 height 17
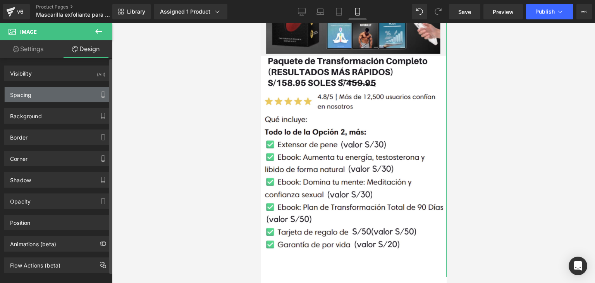
type input "0"
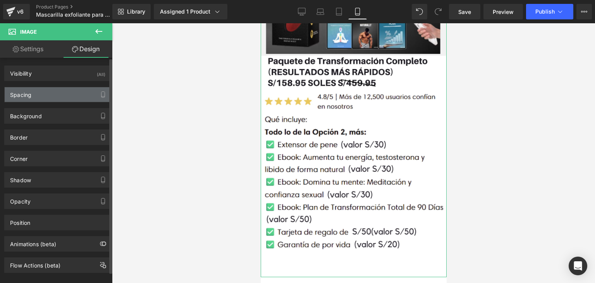
type input "0"
click at [64, 100] on div "Spacing" at bounding box center [58, 94] width 106 height 15
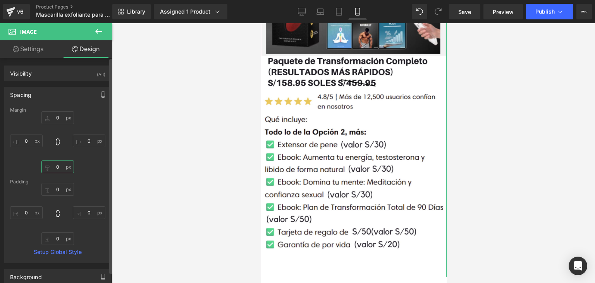
click at [61, 165] on input "0" at bounding box center [57, 166] width 33 height 13
type input "-80"
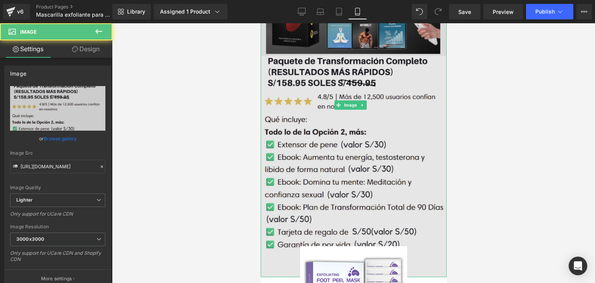
click at [377, 95] on img at bounding box center [353, 105] width 186 height 344
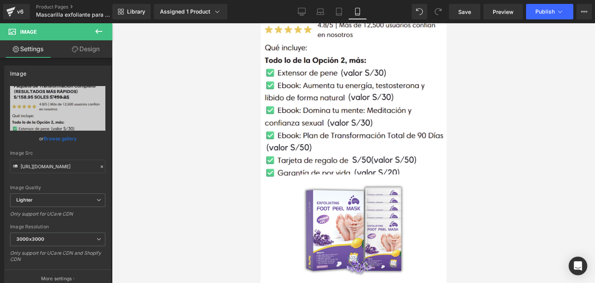
scroll to position [2031, 0]
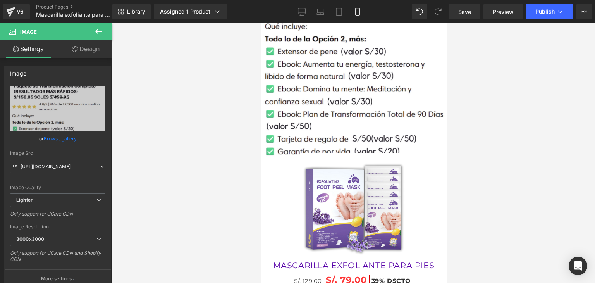
click at [422, 153] on div "Sale Off" at bounding box center [353, 206] width 178 height 107
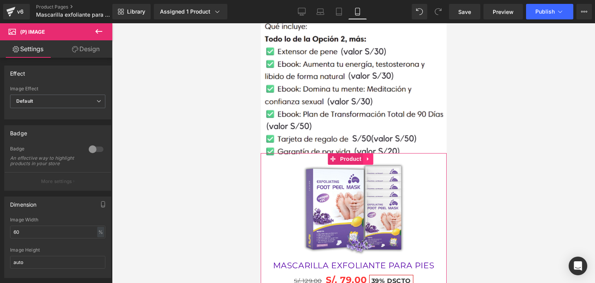
click at [366, 156] on icon at bounding box center [367, 159] width 5 height 6
click at [371, 156] on icon at bounding box center [372, 158] width 5 height 5
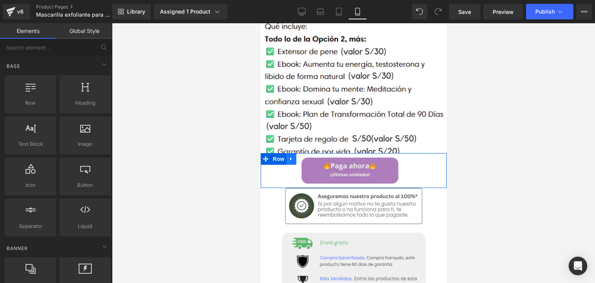
click at [290, 157] on icon at bounding box center [291, 158] width 2 height 3
click at [313, 156] on icon at bounding box center [310, 158] width 5 height 5
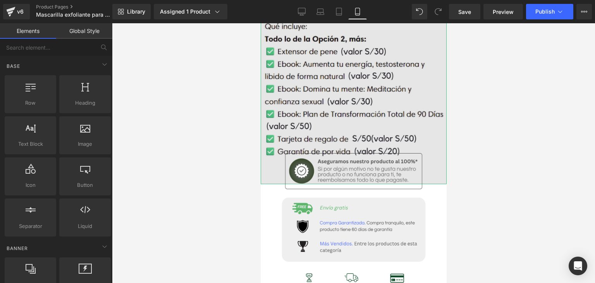
click at [355, 61] on img at bounding box center [353, 12] width 186 height 344
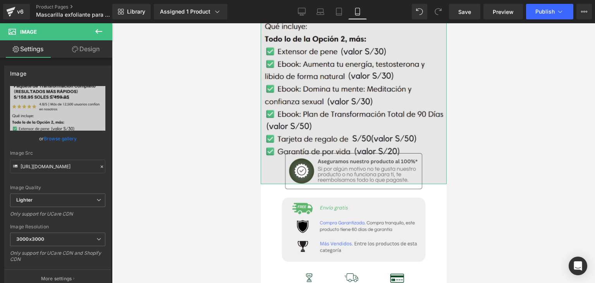
click at [314, 60] on img at bounding box center [353, 12] width 186 height 344
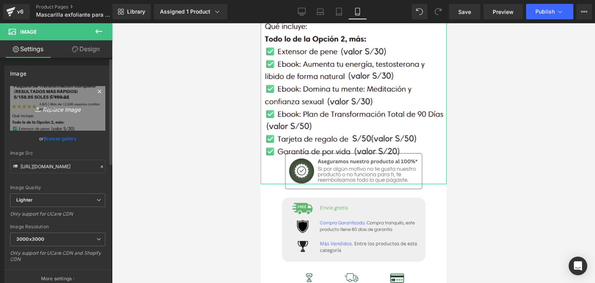
click at [71, 108] on icon "Replace Image" at bounding box center [58, 108] width 62 height 10
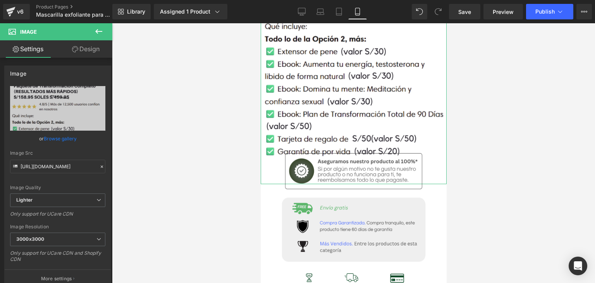
click at [99, 47] on link "Design" at bounding box center [86, 48] width 56 height 17
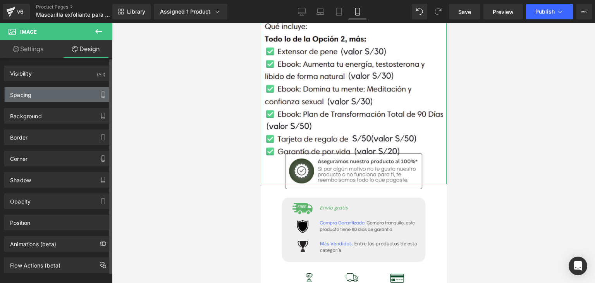
type input "0"
type input "-80"
type input "0"
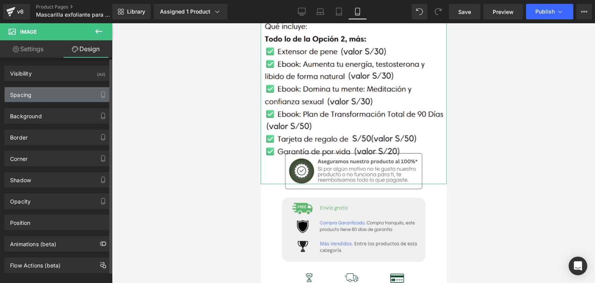
type input "0"
click at [67, 89] on div "Spacing" at bounding box center [58, 94] width 106 height 15
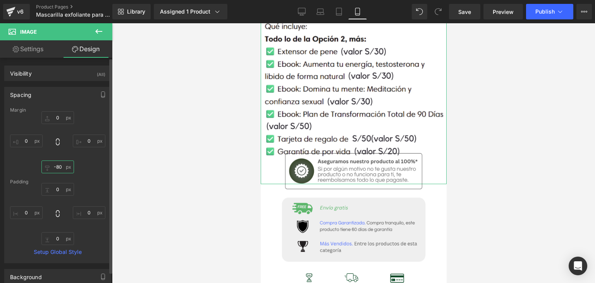
click at [59, 168] on input "-80" at bounding box center [57, 166] width 33 height 13
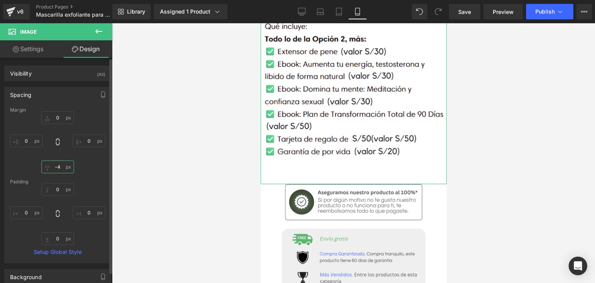
type input "-40"
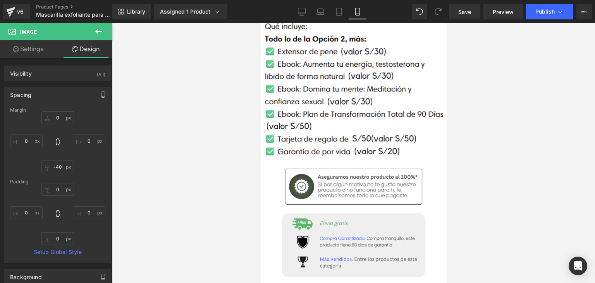
click at [242, 124] on div at bounding box center [353, 153] width 483 height 260
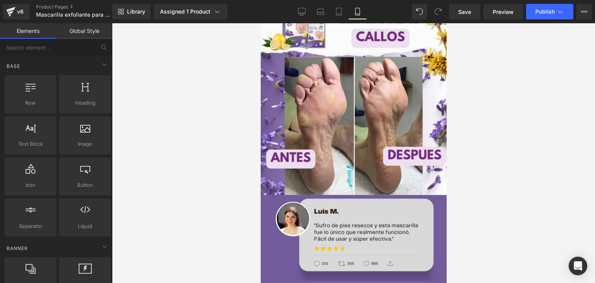
scroll to position [2593, 0]
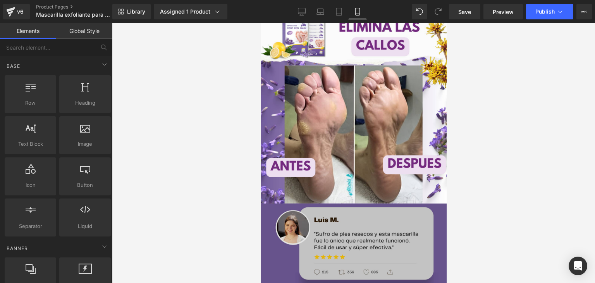
click at [322, 203] on img at bounding box center [353, 246] width 186 height 86
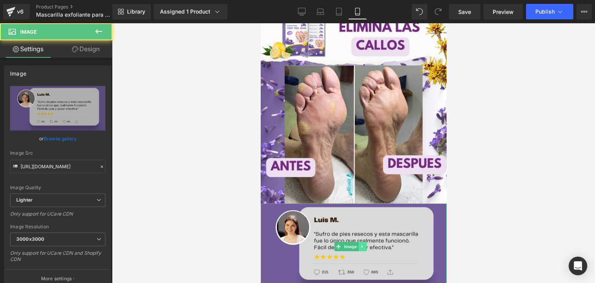
click at [364, 242] on link at bounding box center [362, 246] width 8 height 9
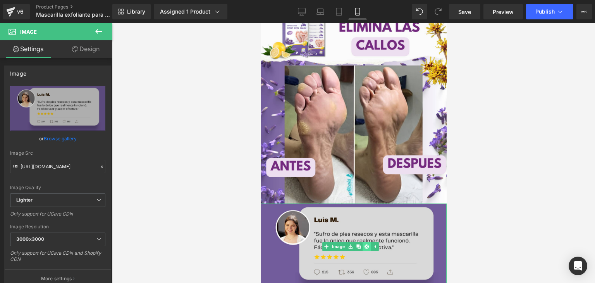
click at [365, 242] on link at bounding box center [367, 246] width 8 height 9
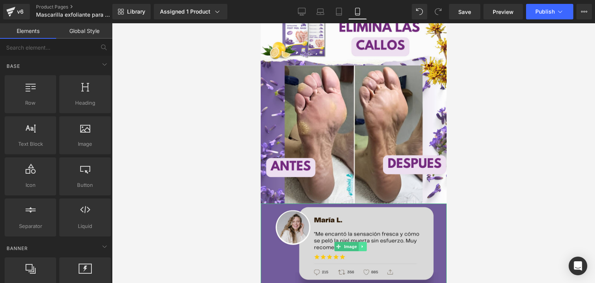
click at [365, 242] on link at bounding box center [362, 246] width 8 height 9
click at [365, 242] on link at bounding box center [367, 246] width 8 height 9
click at [365, 242] on link at bounding box center [362, 246] width 8 height 9
click at [365, 242] on link at bounding box center [367, 246] width 8 height 9
click at [365, 242] on link at bounding box center [362, 246] width 8 height 9
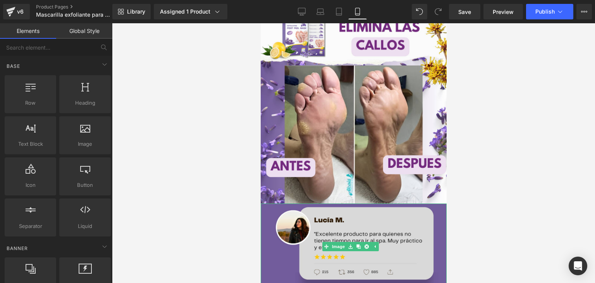
click at [365, 242] on link at bounding box center [367, 246] width 8 height 9
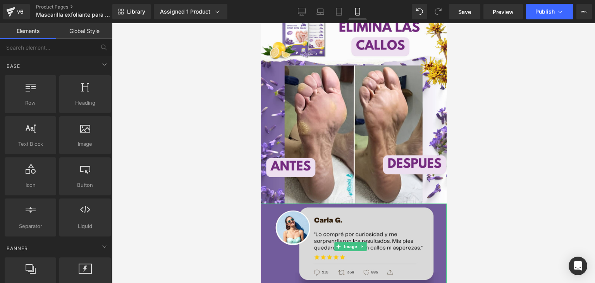
click at [365, 242] on link at bounding box center [362, 246] width 8 height 9
click at [365, 242] on link at bounding box center [367, 246] width 8 height 9
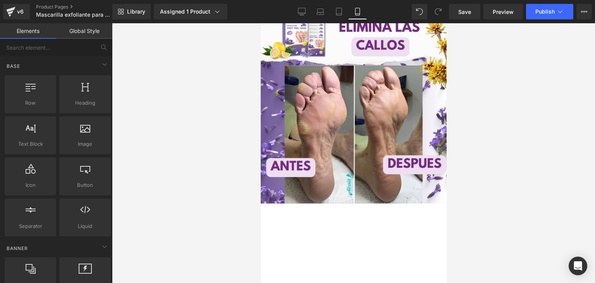
scroll to position [2547, 0]
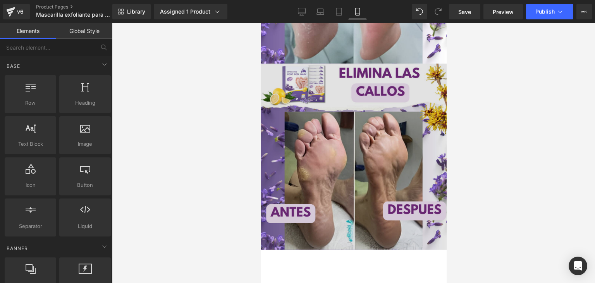
click at [366, 86] on img at bounding box center [353, 157] width 186 height 186
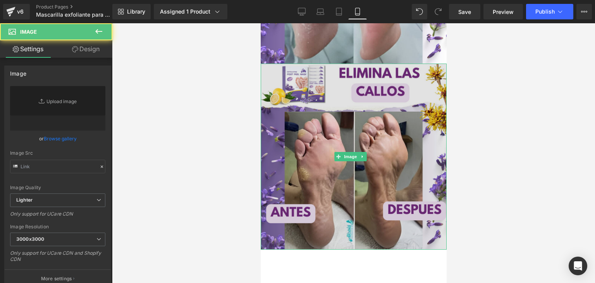
type input "[URL][DOMAIN_NAME]"
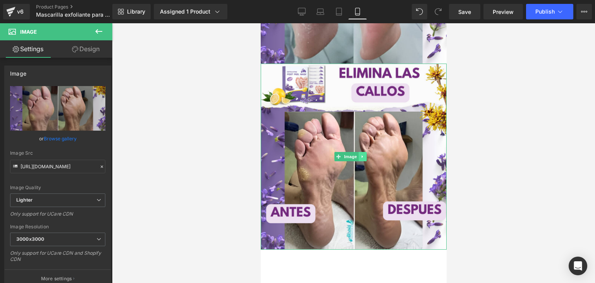
click at [362, 152] on link at bounding box center [362, 156] width 8 height 9
click at [365, 154] on icon at bounding box center [366, 156] width 4 height 5
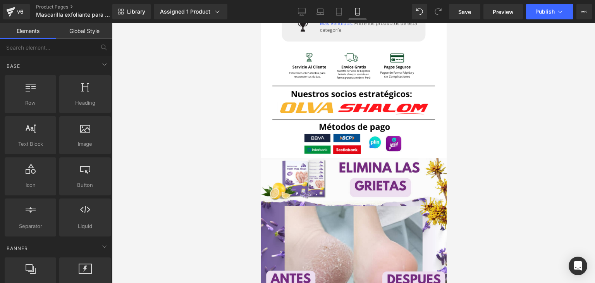
scroll to position [2240, 0]
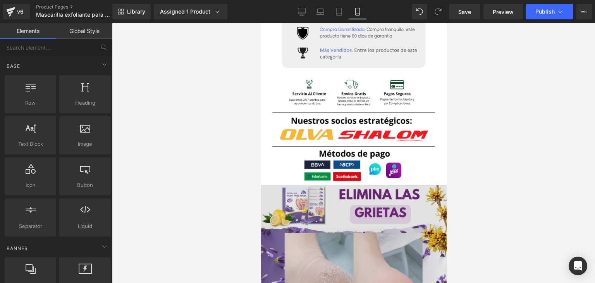
click at [337, 185] on img at bounding box center [353, 278] width 186 height 186
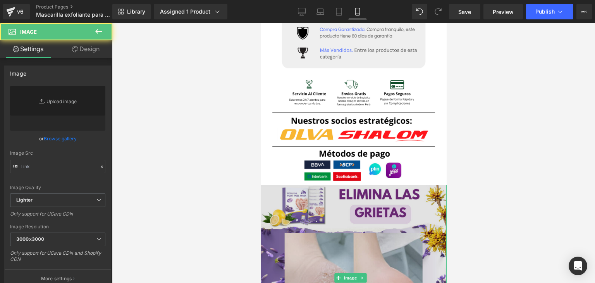
type input "[URL][DOMAIN_NAME]"
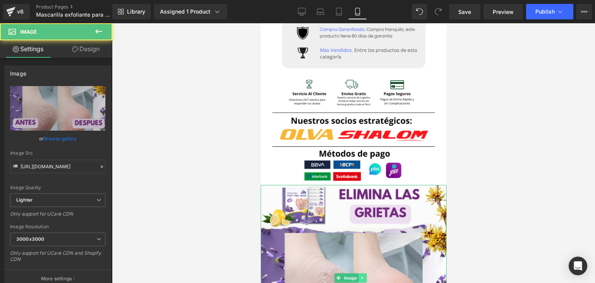
click at [363, 275] on icon at bounding box center [362, 277] width 4 height 5
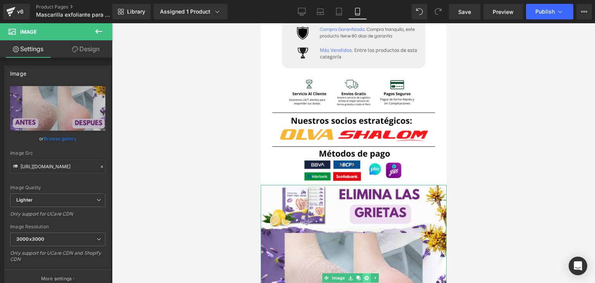
click at [367, 276] on icon at bounding box center [366, 278] width 4 height 4
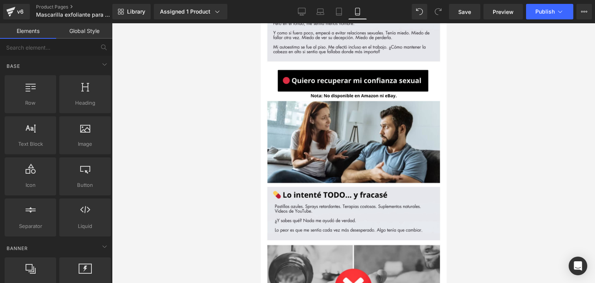
scroll to position [565, 0]
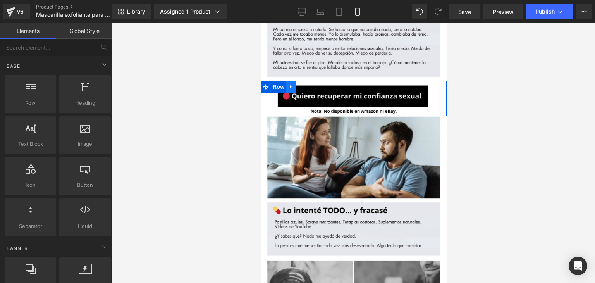
click at [293, 84] on icon at bounding box center [290, 87] width 5 height 6
click at [301, 84] on icon at bounding box center [300, 86] width 5 height 5
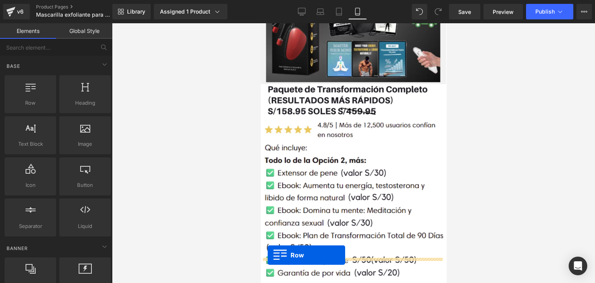
scroll to position [1983, 0]
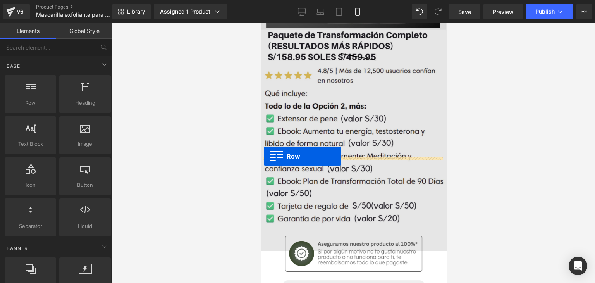
drag, startPoint x: 266, startPoint y: 98, endPoint x: 263, endPoint y: 155, distance: 57.4
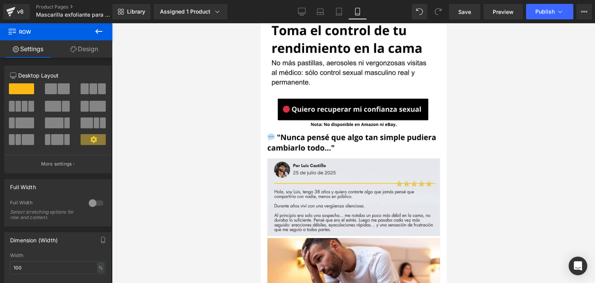
scroll to position [248, 0]
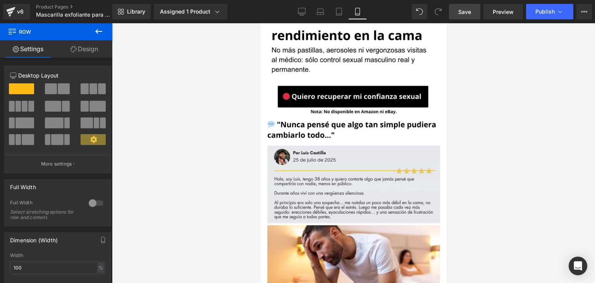
click at [462, 15] on span "Save" at bounding box center [464, 12] width 13 height 8
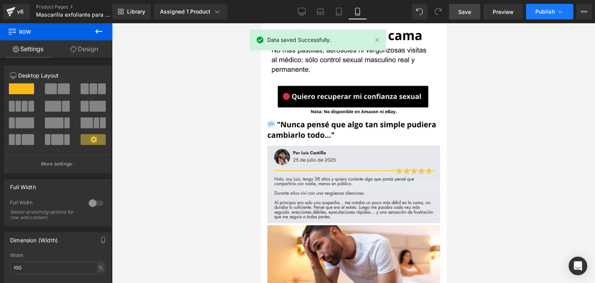
click at [542, 16] on button "Publish" at bounding box center [549, 11] width 47 height 15
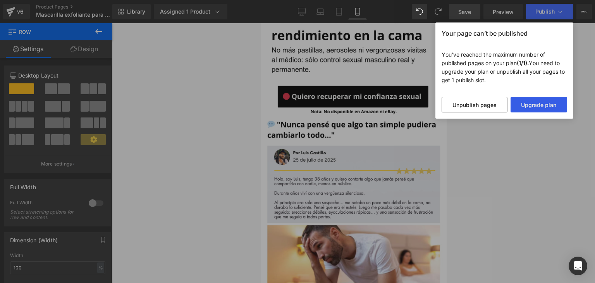
click at [539, 104] on button "Upgrade plan" at bounding box center [539, 104] width 57 height 15
click at [449, 132] on div "Your page can’t be published You've reached the maximum number of published pag…" at bounding box center [297, 141] width 595 height 283
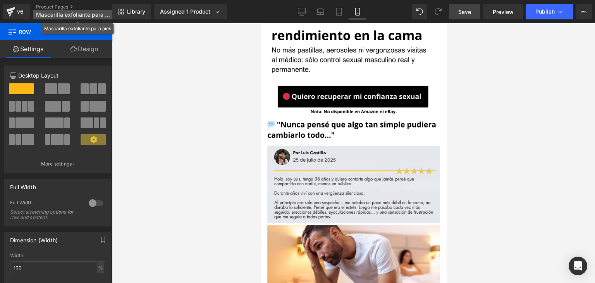
click at [95, 13] on span "Mascarilla exfoliante para pies" at bounding box center [73, 15] width 74 height 6
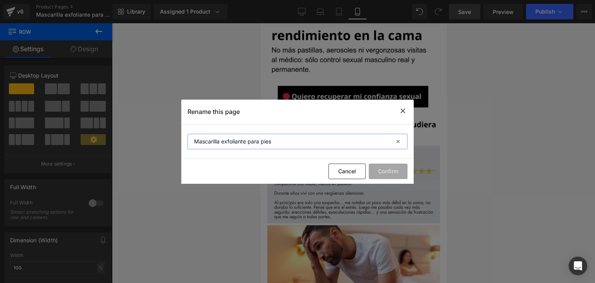
drag, startPoint x: 279, startPoint y: 142, endPoint x: 165, endPoint y: 118, distance: 117.1
click at [165, 118] on div "Rename this page Mascarilla exfoliante para pies Cancel Confirm" at bounding box center [297, 141] width 595 height 283
type input "EJERCITADOR"
click at [398, 172] on button "Confirm" at bounding box center [388, 170] width 39 height 15
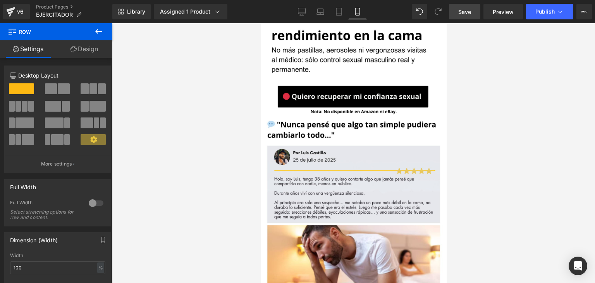
click at [458, 10] on link "Save" at bounding box center [464, 11] width 31 height 15
click at [205, 14] on div "Assigned 1 Product" at bounding box center [190, 12] width 61 height 8
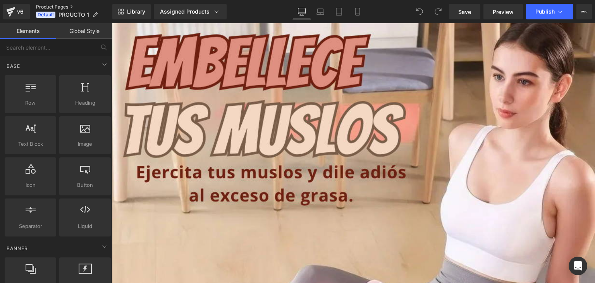
click at [74, 9] on link "Product Pages" at bounding box center [74, 7] width 76 height 6
drag, startPoint x: 367, startPoint y: 11, endPoint x: 360, endPoint y: 11, distance: 7.4
click at [360, 11] on div "Library Assigned 1 Product Product Preview Entrenador muscular del suelo pélvic…" at bounding box center [353, 11] width 483 height 15
click at [360, 11] on icon at bounding box center [357, 11] width 4 height 7
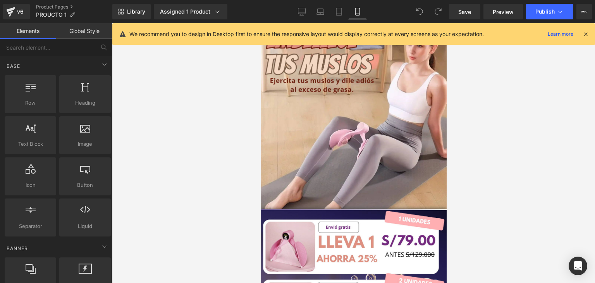
click at [586, 34] on icon at bounding box center [585, 34] width 7 height 7
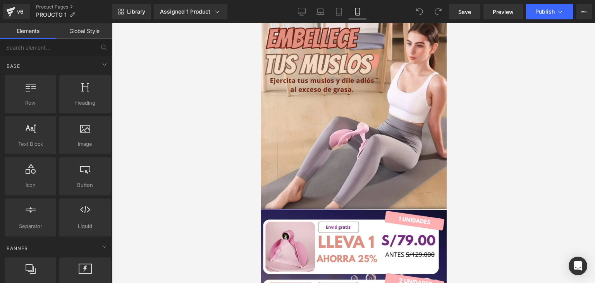
drag, startPoint x: 442, startPoint y: 41, endPoint x: 690, endPoint y: 42, distance: 247.6
